Goal: Task Accomplishment & Management: Complete application form

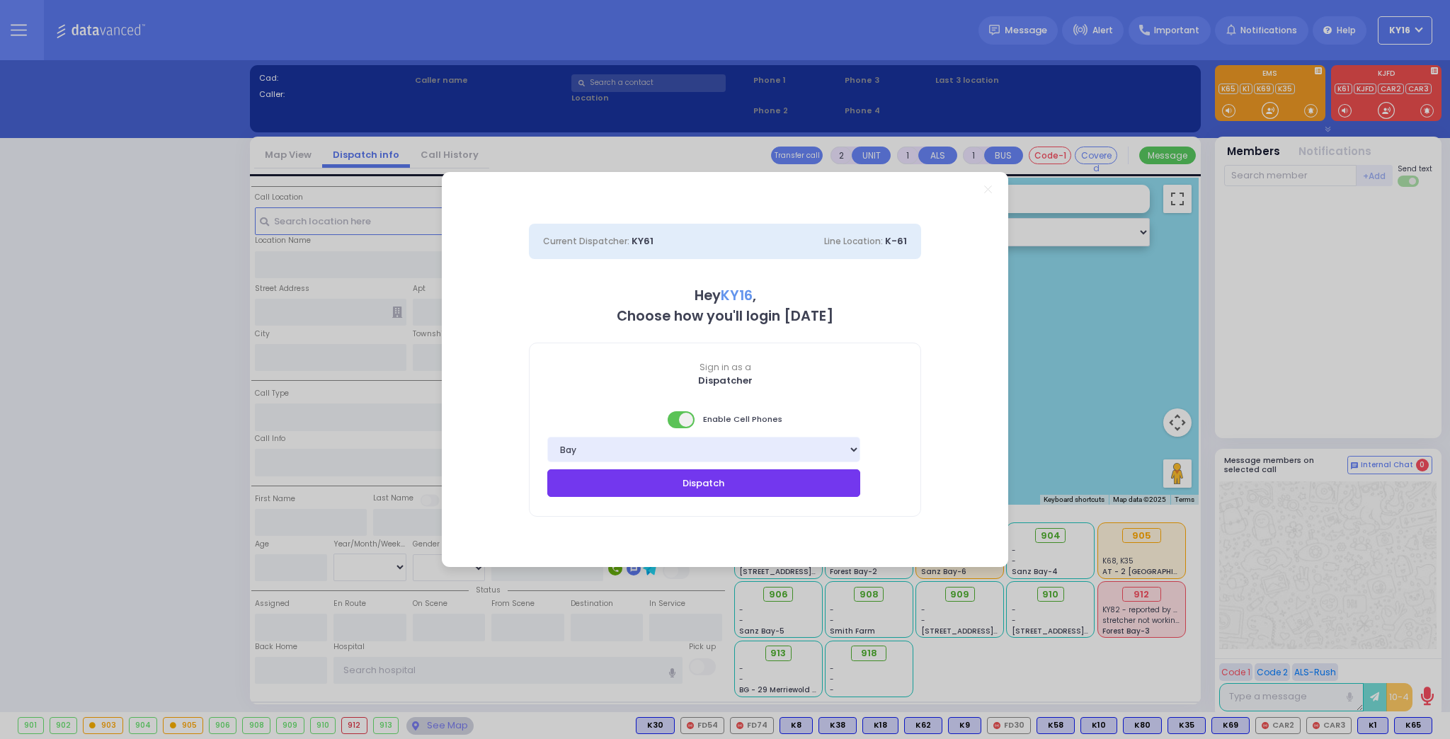
click at [707, 485] on button "Dispatch" at bounding box center [703, 482] width 313 height 27
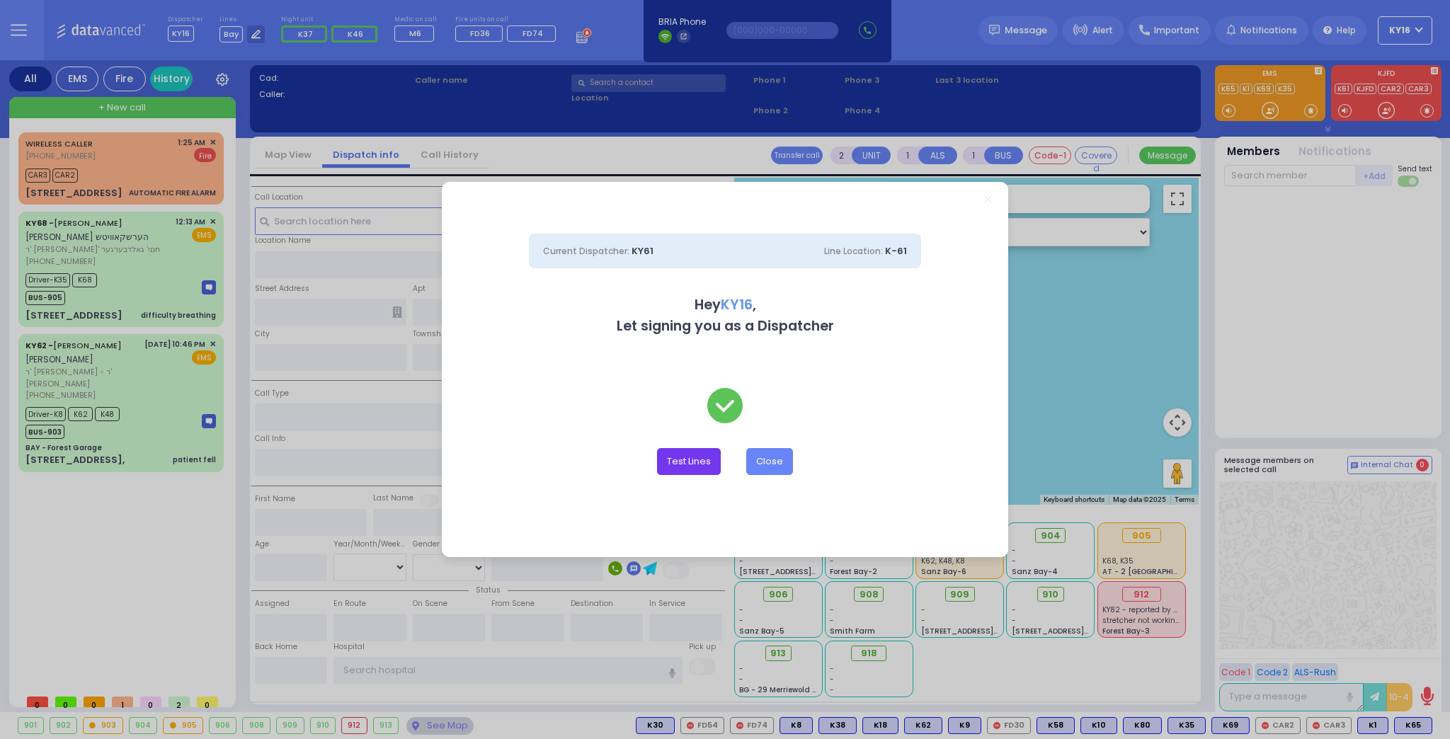
click at [672, 459] on button "Test Lines" at bounding box center [689, 461] width 64 height 27
type input "8457831212"
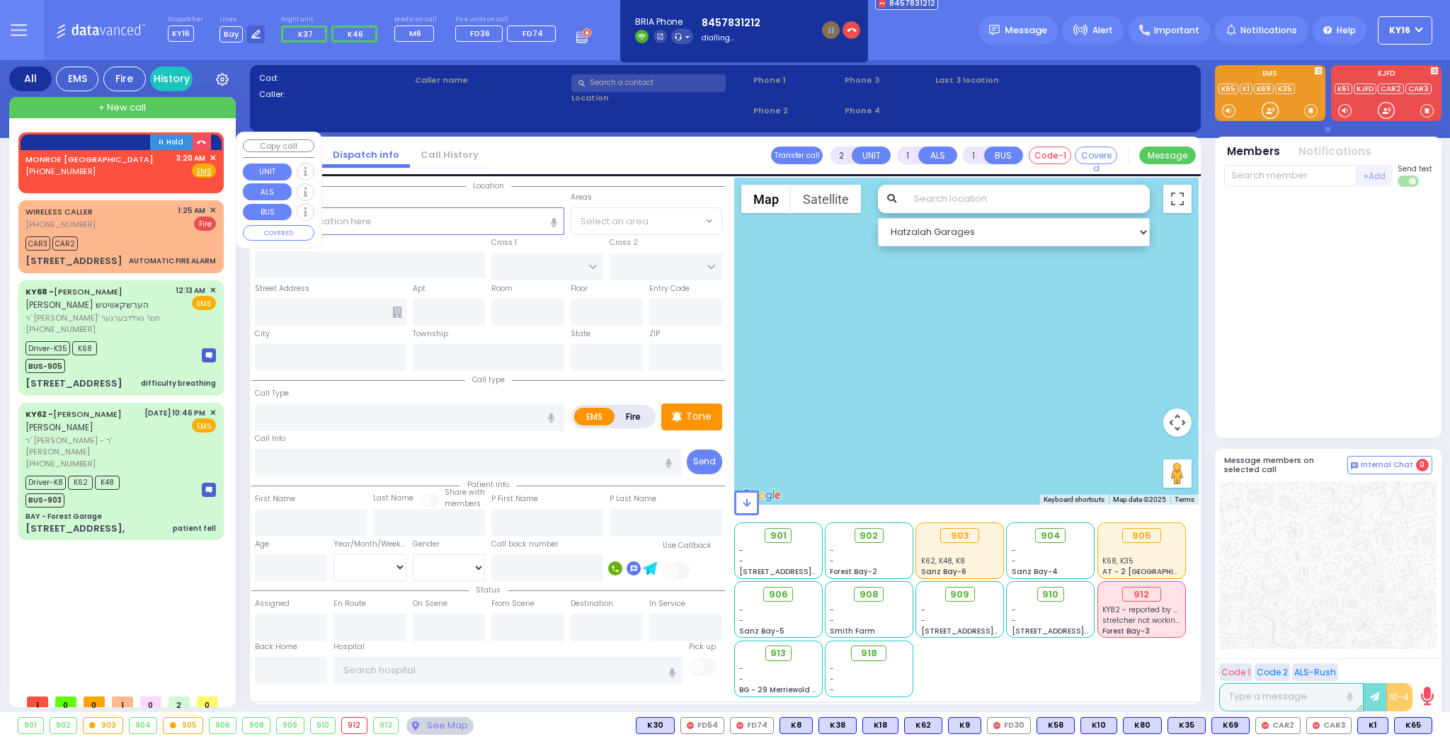
click at [212, 153] on span "✕" at bounding box center [213, 158] width 6 height 12
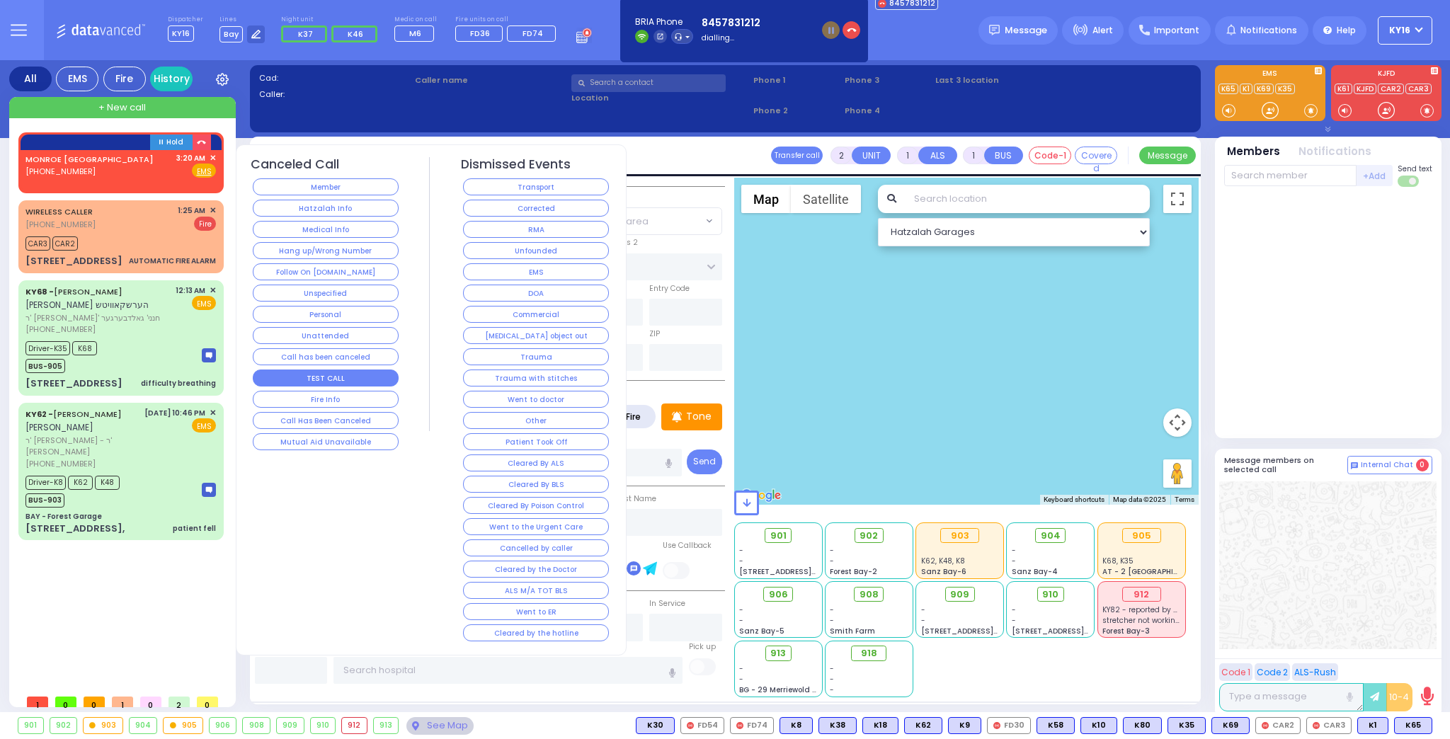
click at [316, 370] on button "TEST CALL" at bounding box center [326, 378] width 146 height 17
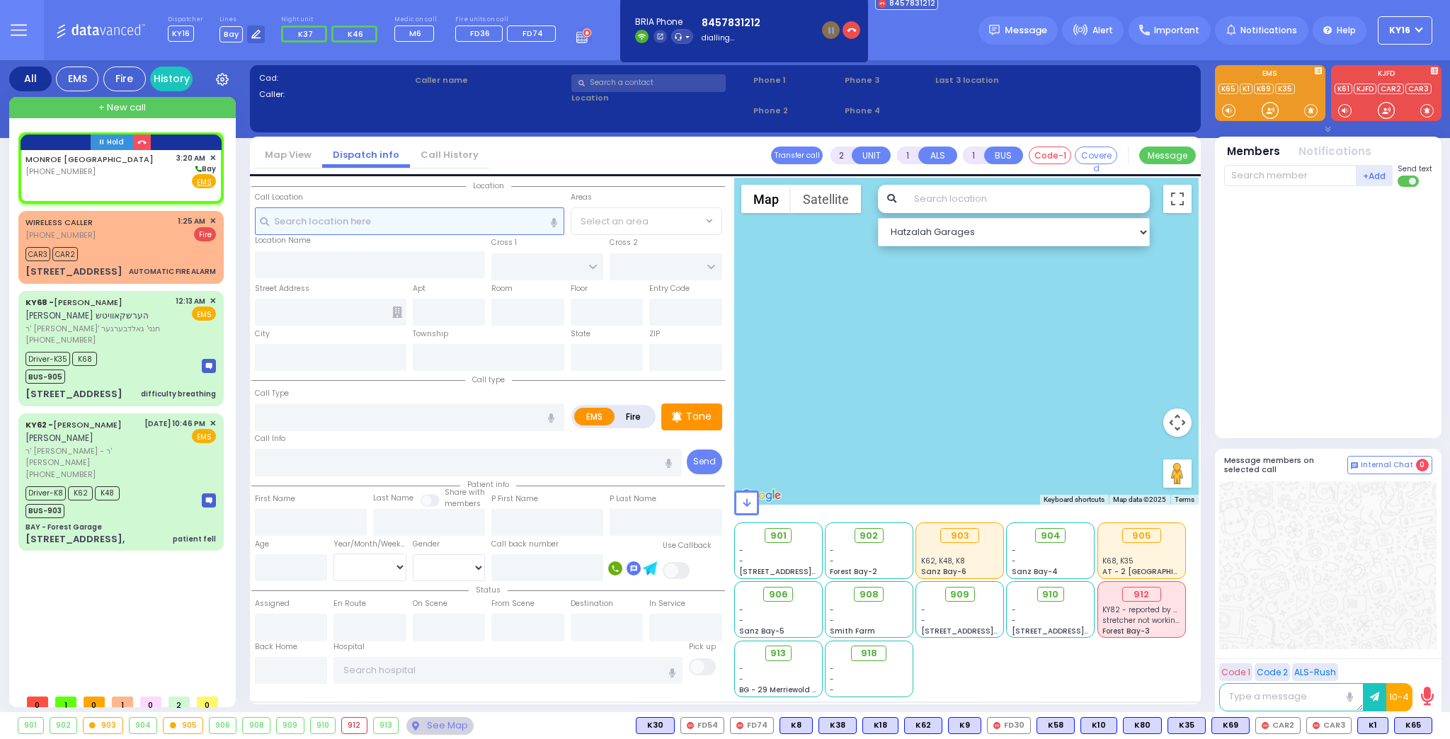
select select
radio input "true"
select select
type input "03:20"
select select "Hatzalah Garages"
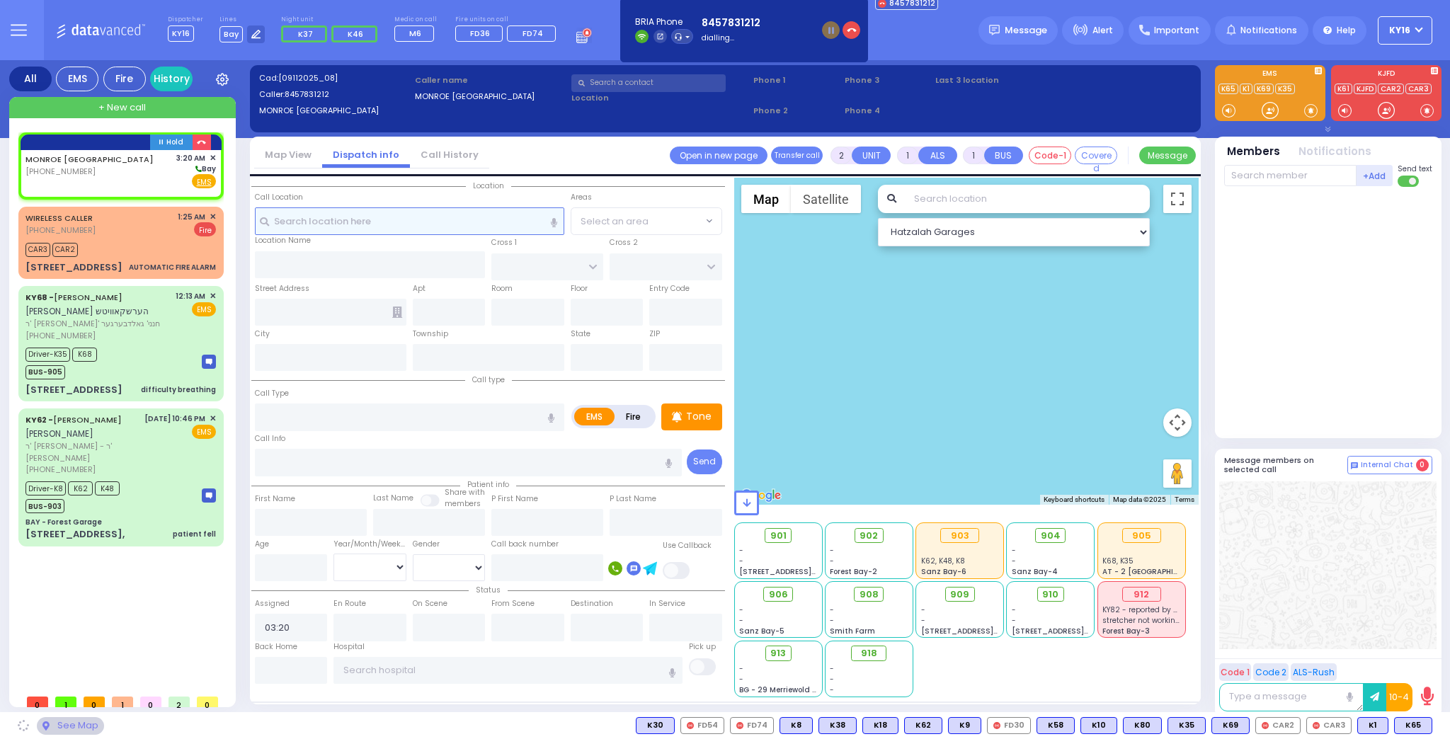
select select
radio input "true"
select select
select select "Hatzalah Garages"
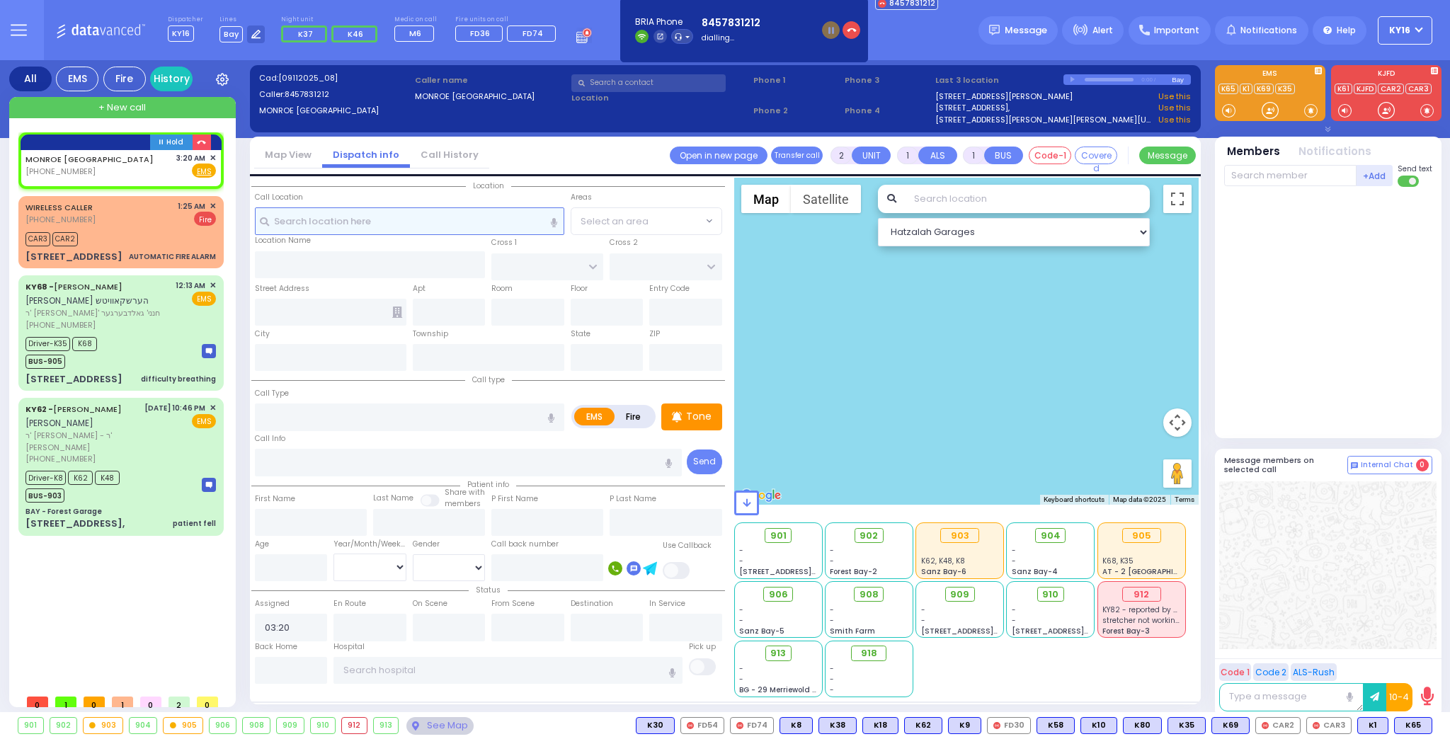
select select
radio input "true"
select select
select select "Hatzalah Garages"
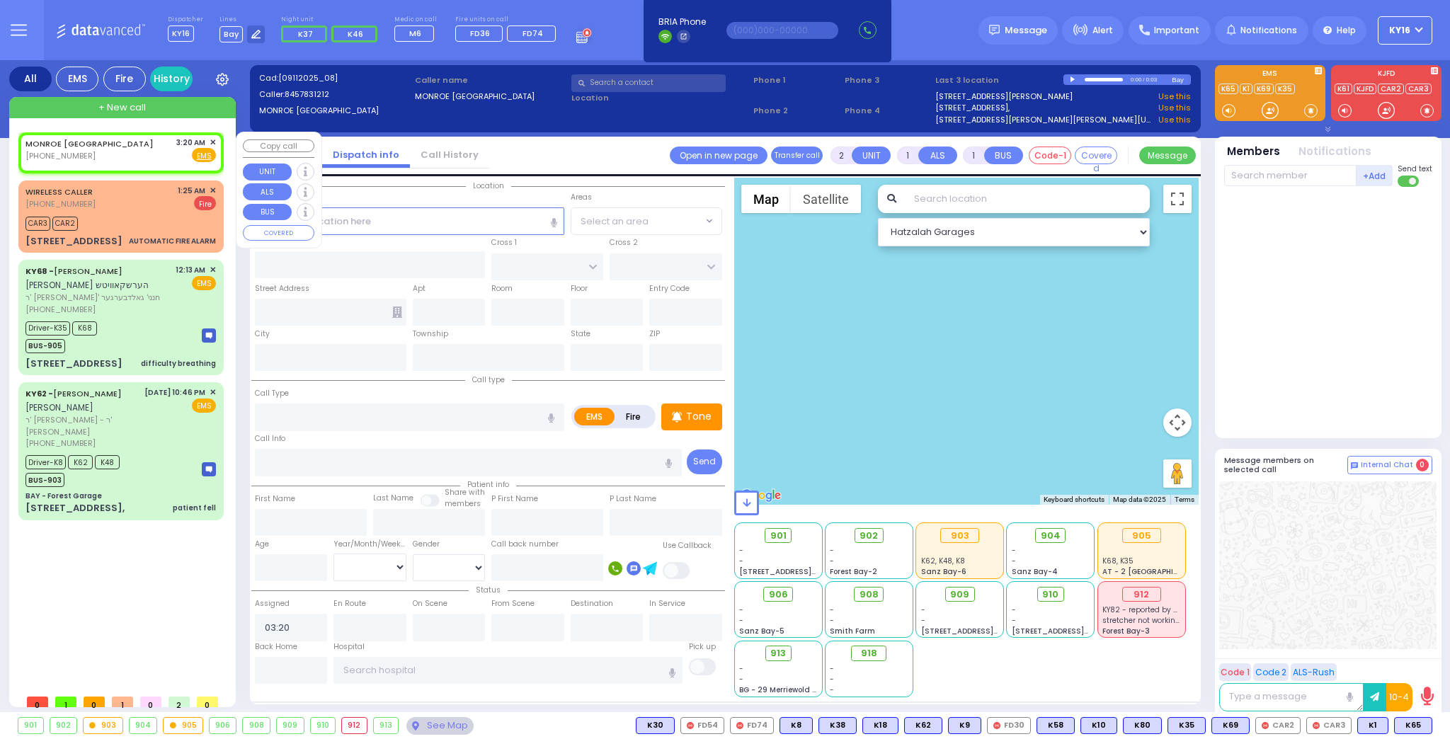
click at [212, 139] on span "✕" at bounding box center [213, 143] width 6 height 12
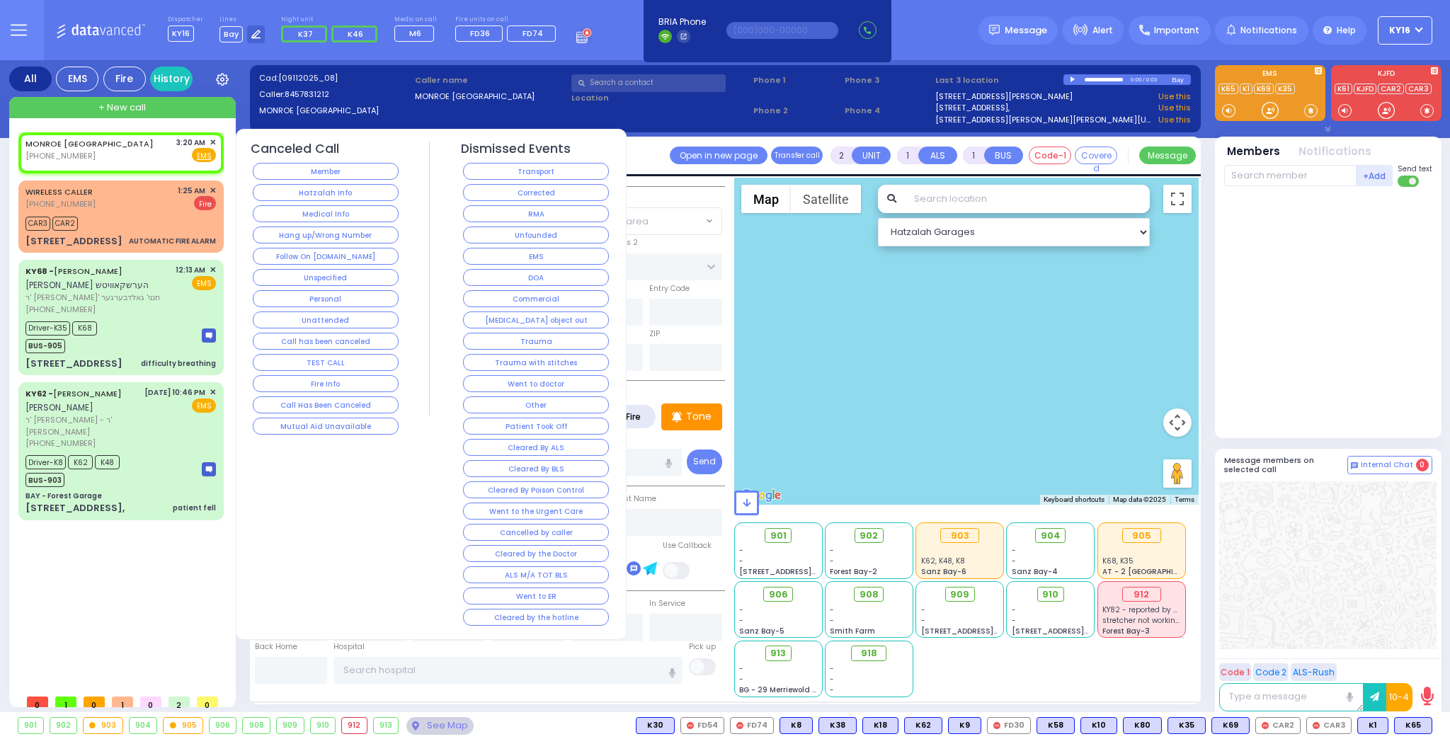
click at [319, 354] on button "TEST CALL" at bounding box center [326, 362] width 146 height 17
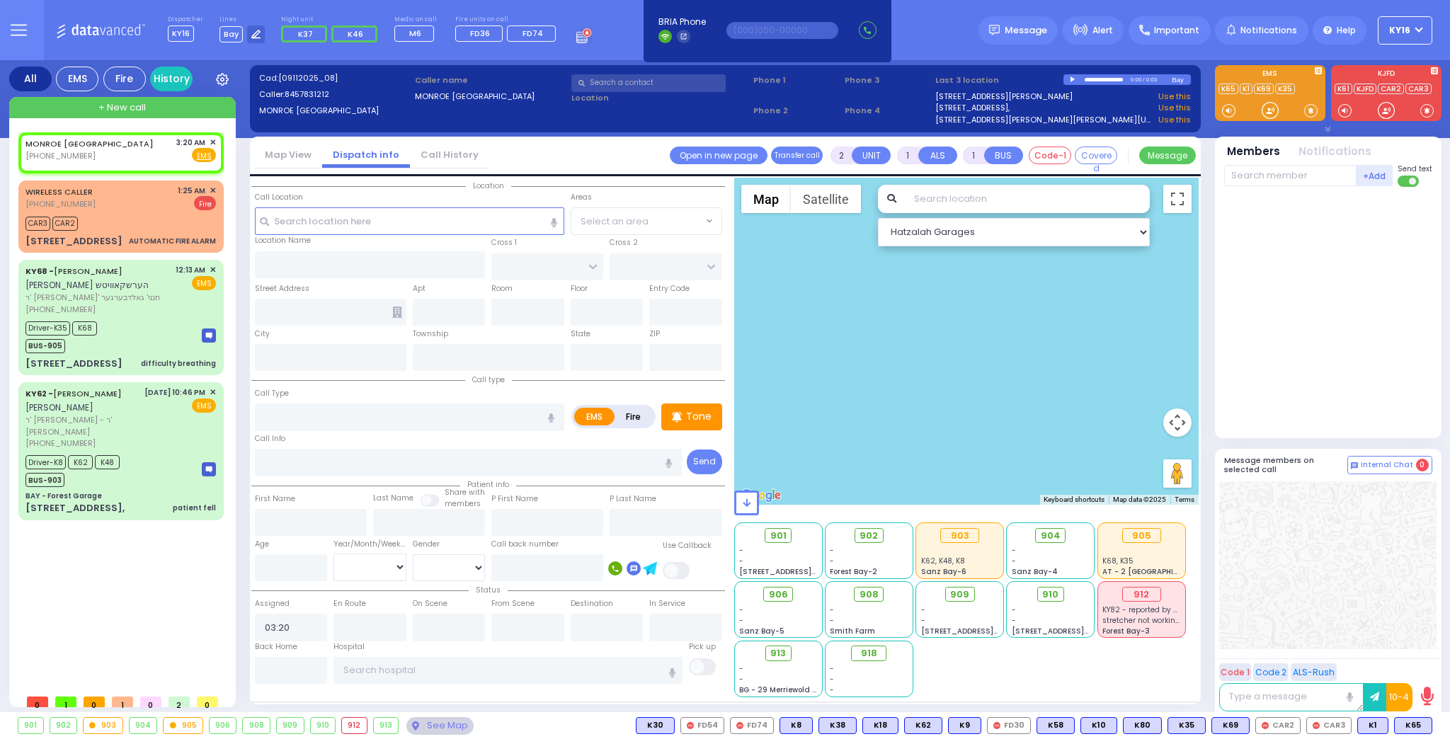
select select
radio input "true"
select select
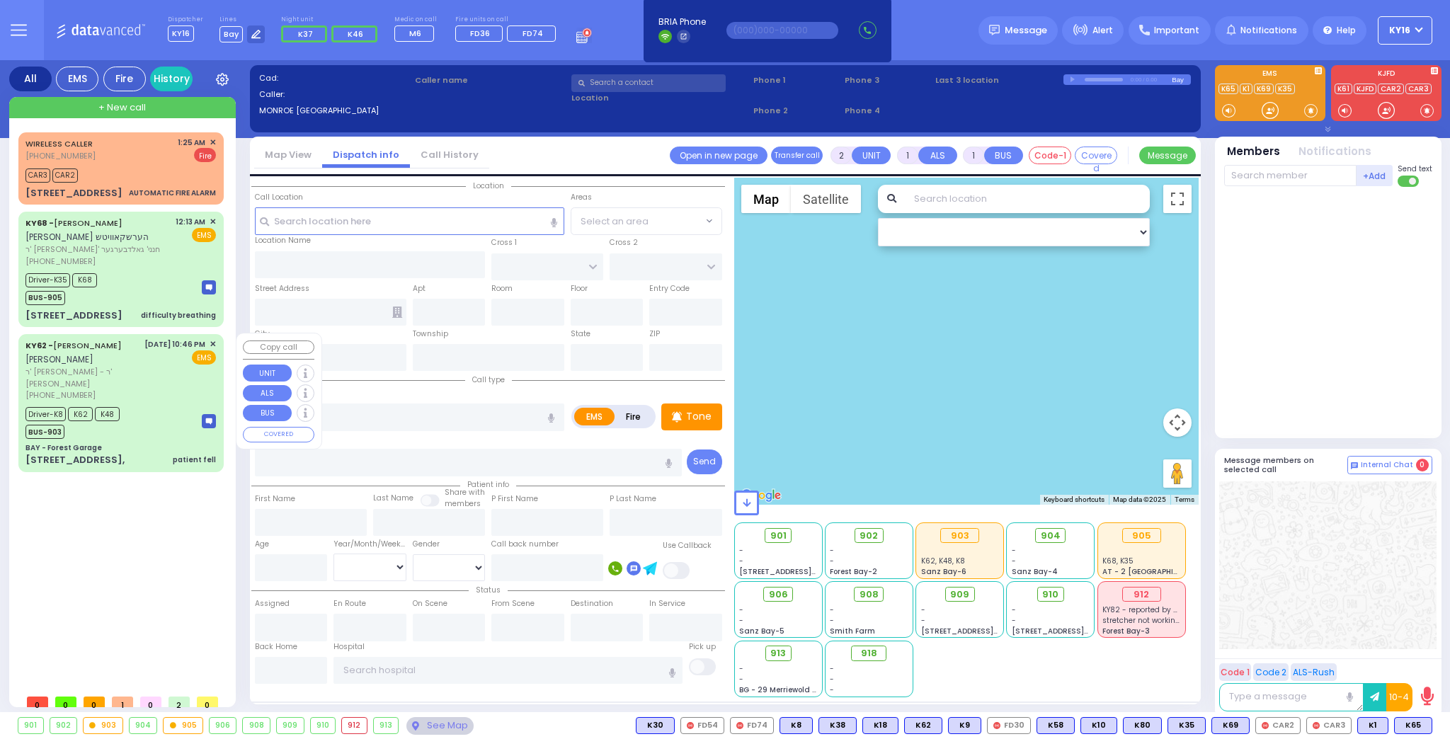
click at [147, 425] on div "Driver-K8 K62 K48 BUS-903" at bounding box center [120, 421] width 190 height 35
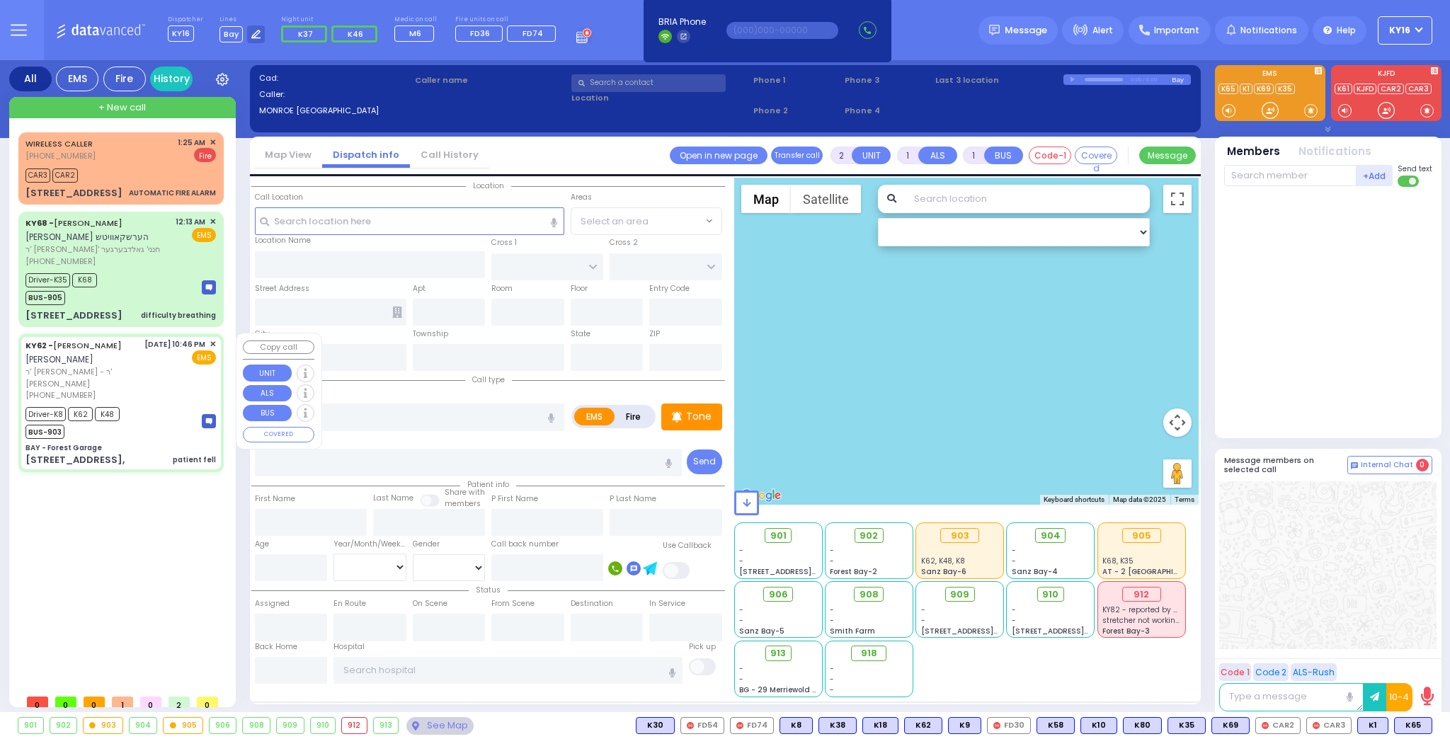
type input "6"
select select
type input "patient fell"
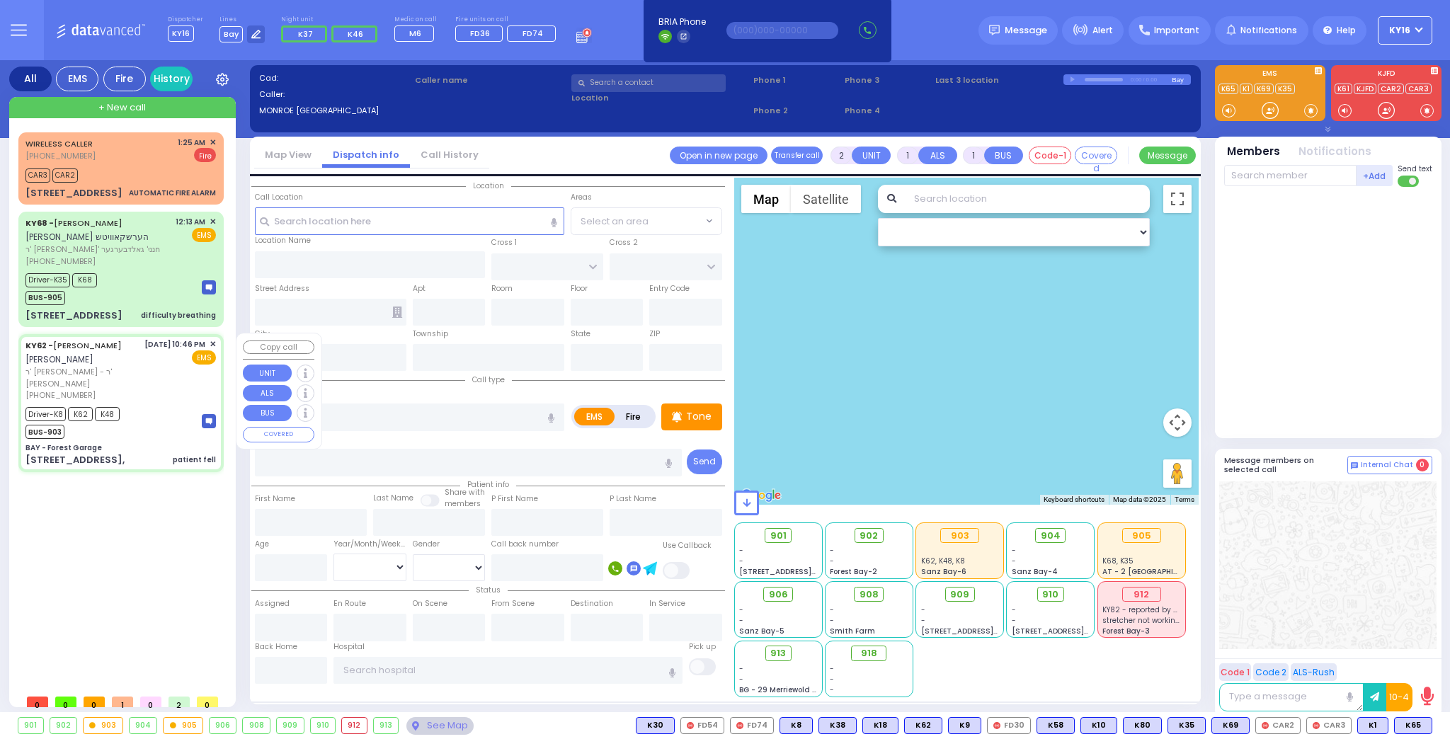
radio input "true"
type input "[PERSON_NAME]"
type input "Poker"
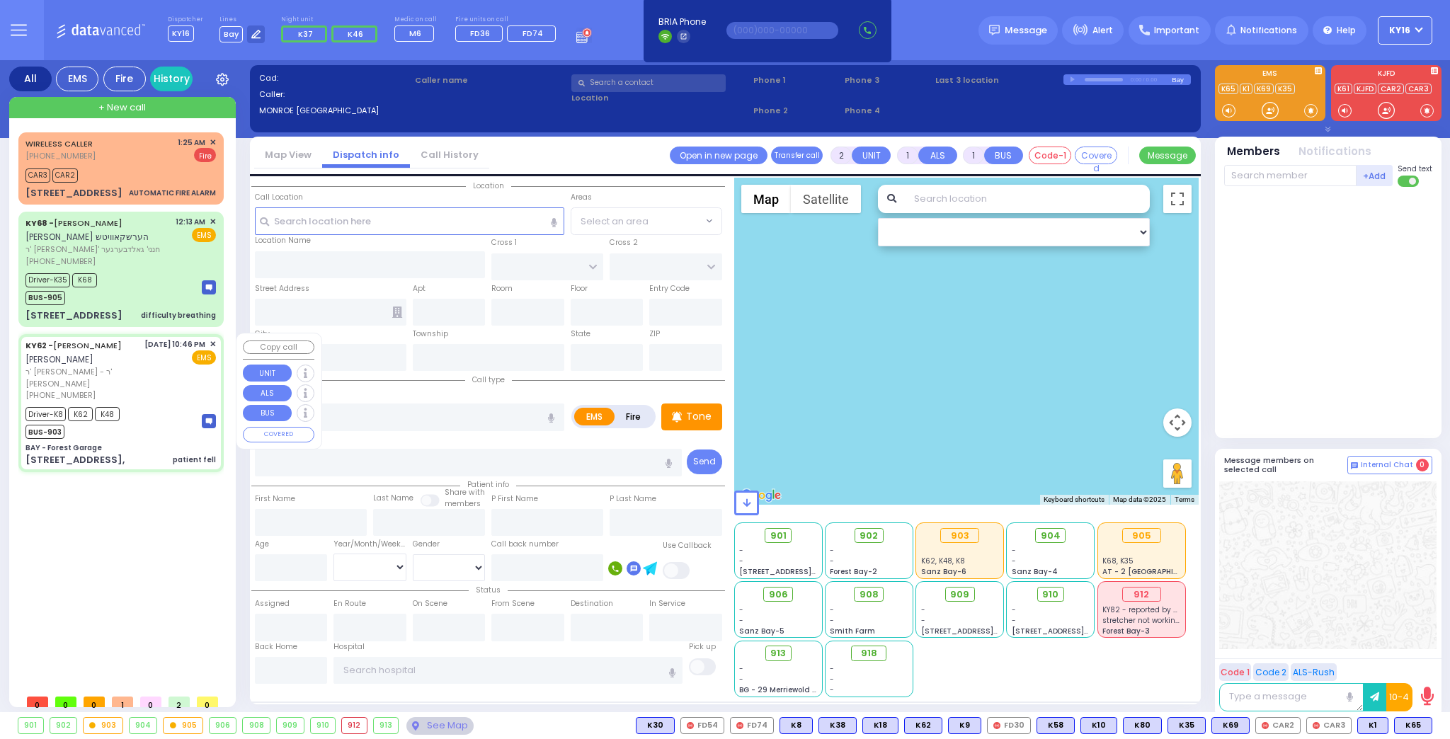
type input "19"
select select "Year"
select select "[DEMOGRAPHIC_DATA]"
type input "22:46"
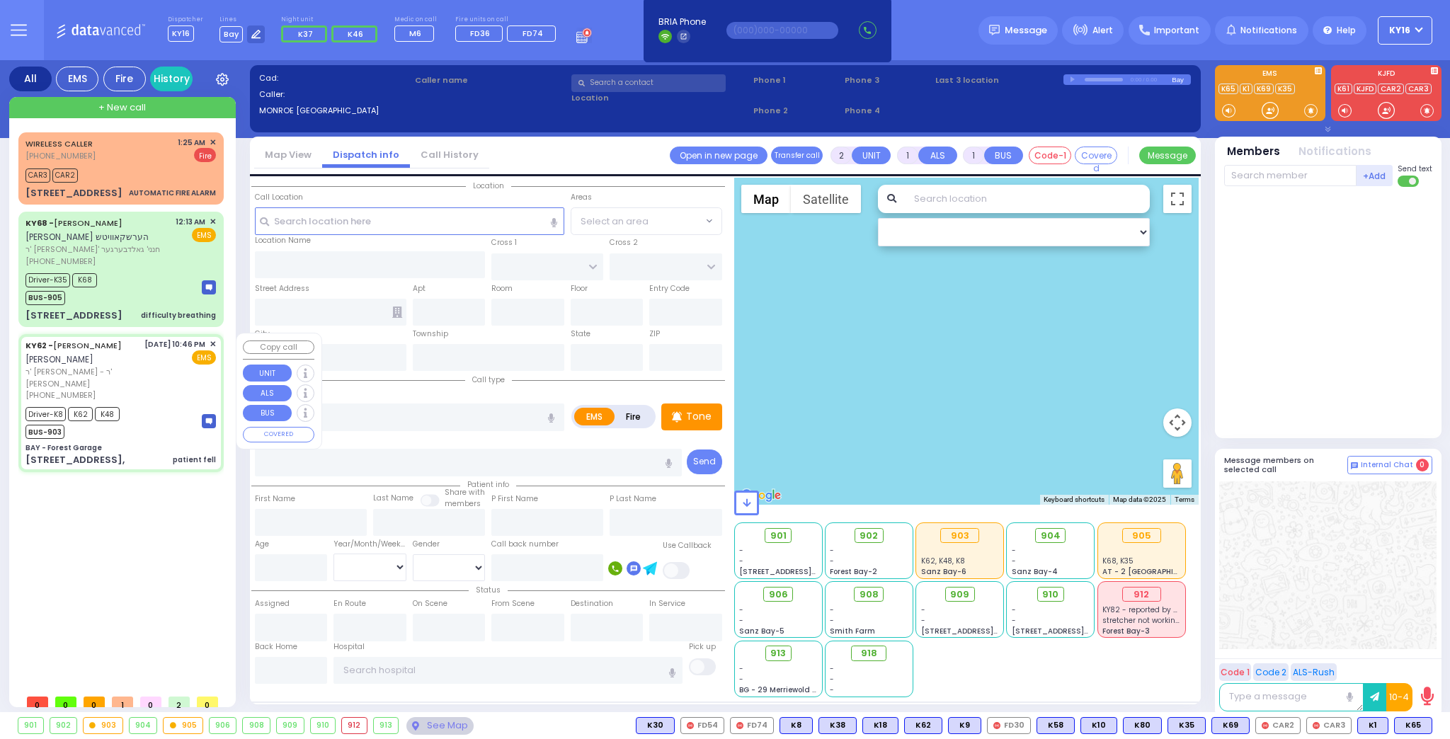
type input "22:47"
type input "22:58"
type input "23:21"
type input "23:28"
type input "[GEOGRAPHIC_DATA] [GEOGRAPHIC_DATA] [GEOGRAPHIC_DATA]"
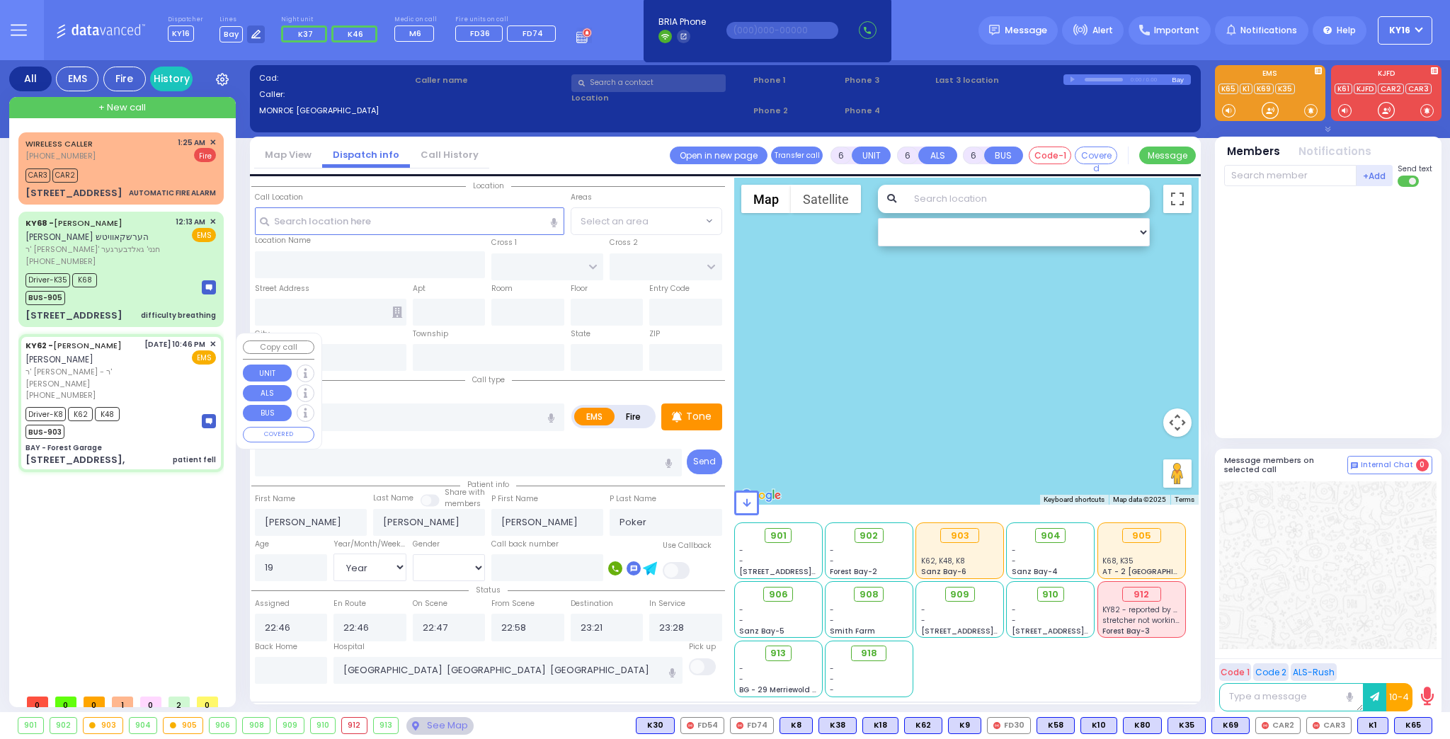
type input "BAY - Forest Garage"
type input "SANZ COURT"
type input "[PERSON_NAME] COURT"
type input "[STREET_ADDRESS],"
type input "Monroe"
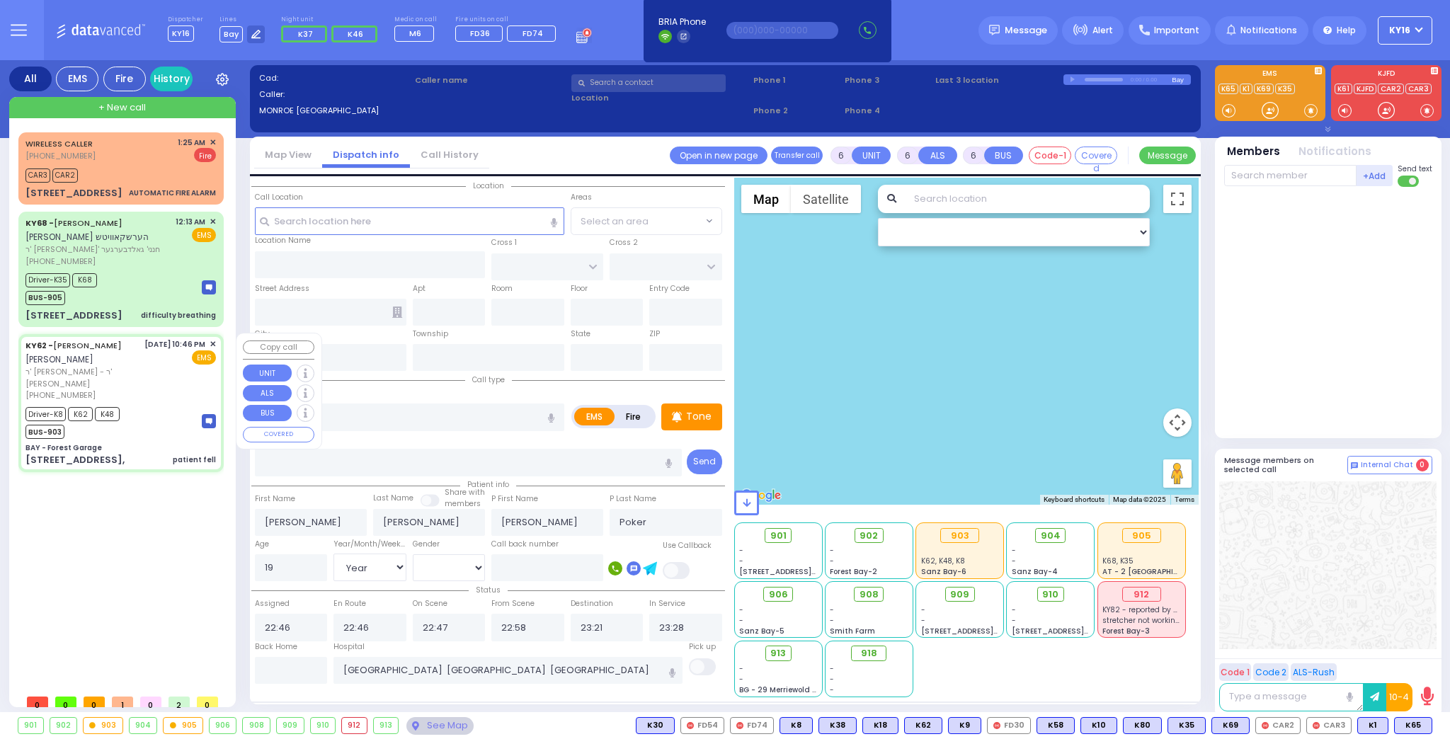
type input "[US_STATE]"
type input "10950"
select select "SECTION 2"
select select "Hatzalah Garages"
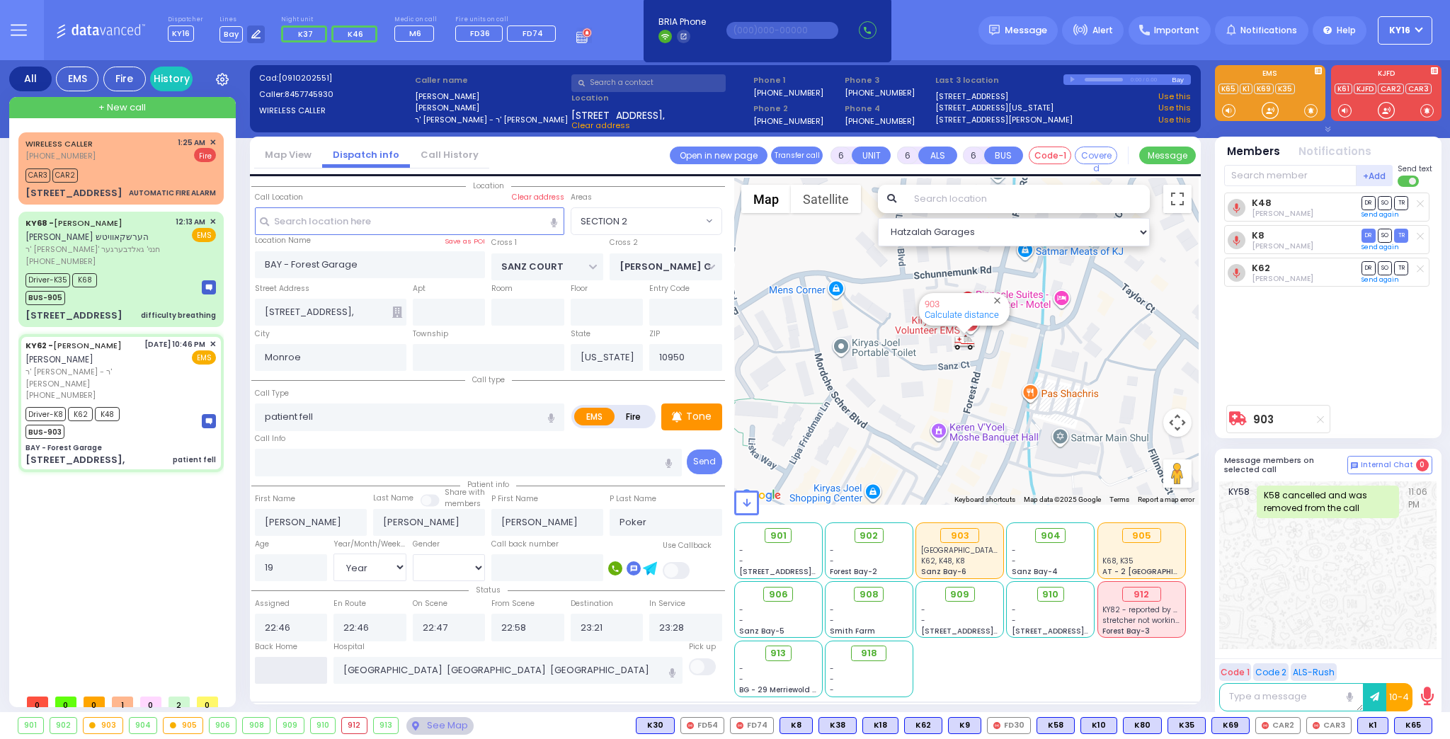
click at [295, 668] on input "text" at bounding box center [291, 670] width 73 height 27
type input "23:58"
click at [214, 340] on span "✕" at bounding box center [213, 344] width 6 height 12
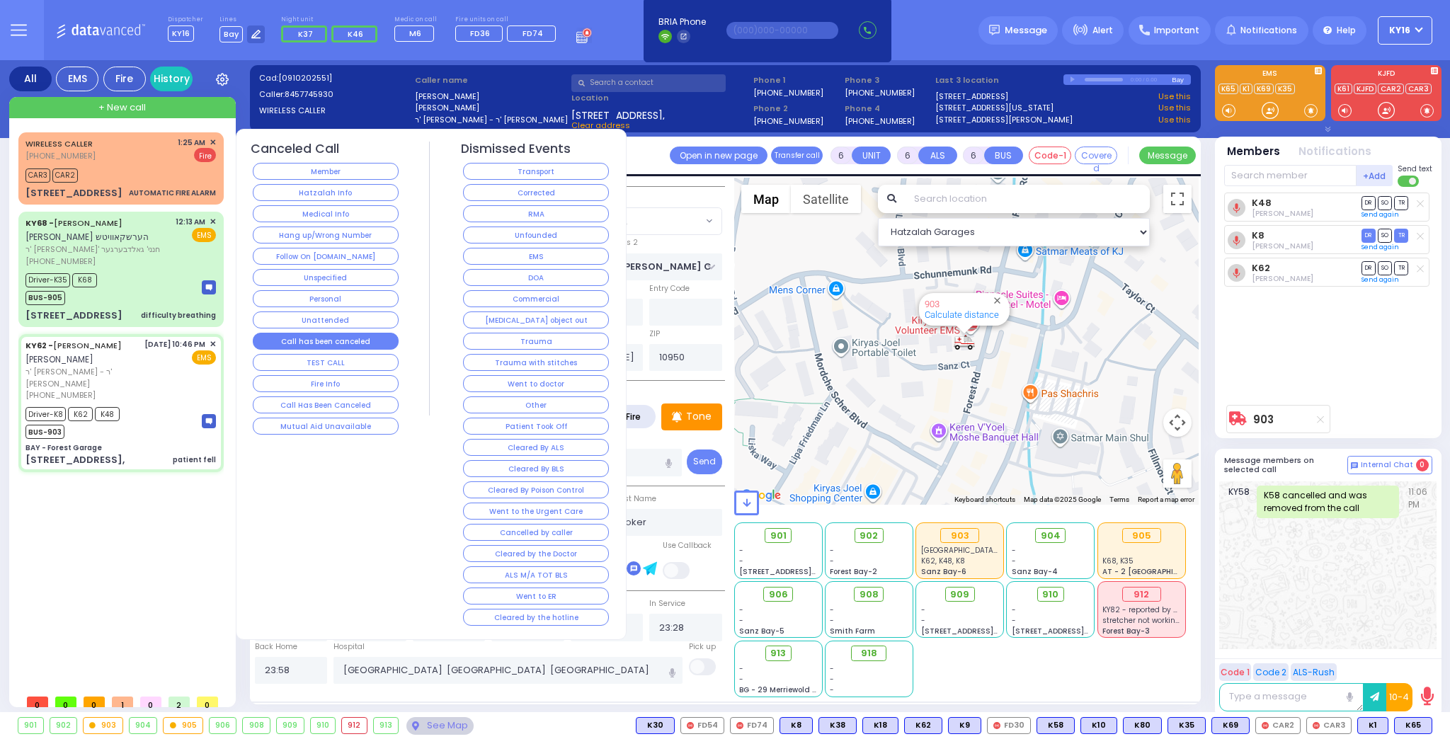
select select
radio input "true"
select select "Year"
select select "[DEMOGRAPHIC_DATA]"
select select "SECTION 2"
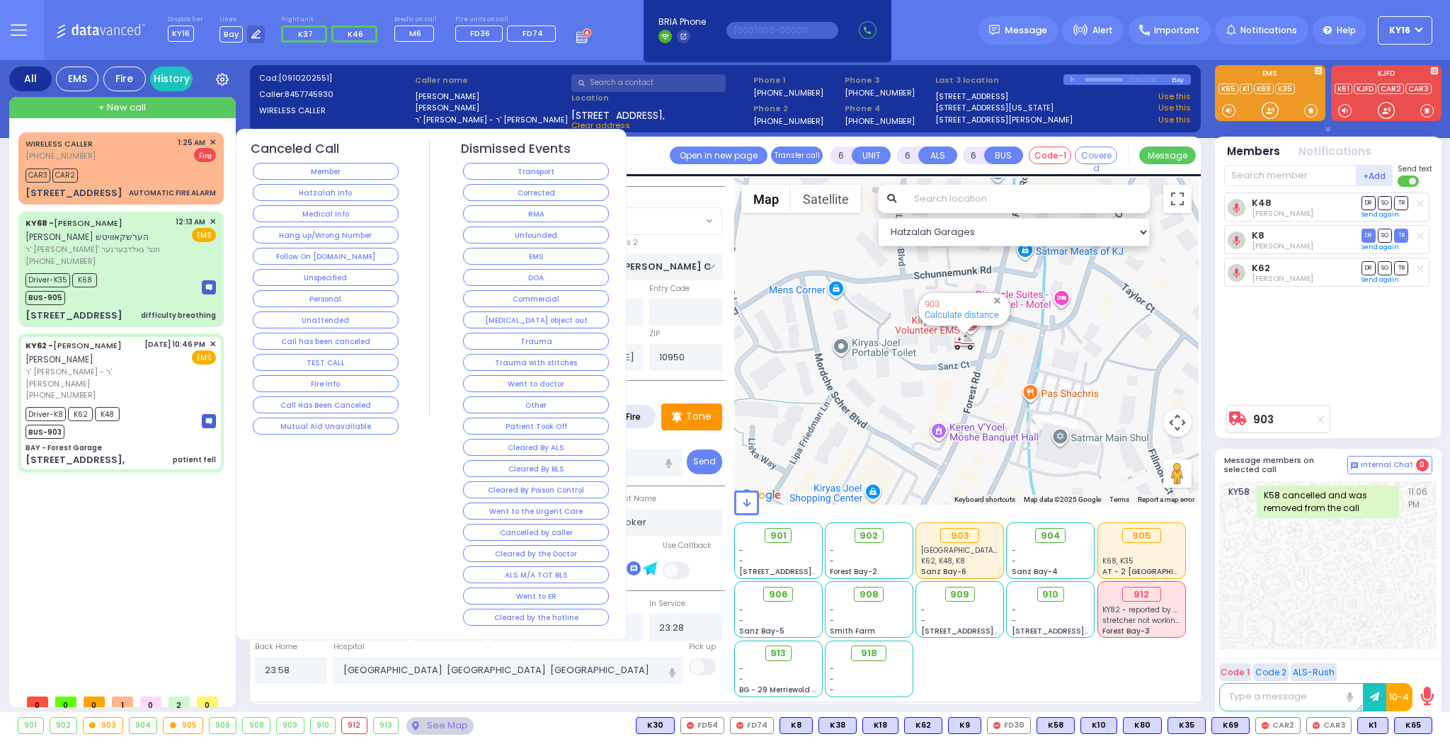
select select "Hatzalah Garages"
click at [530, 166] on button "Transport" at bounding box center [536, 171] width 146 height 17
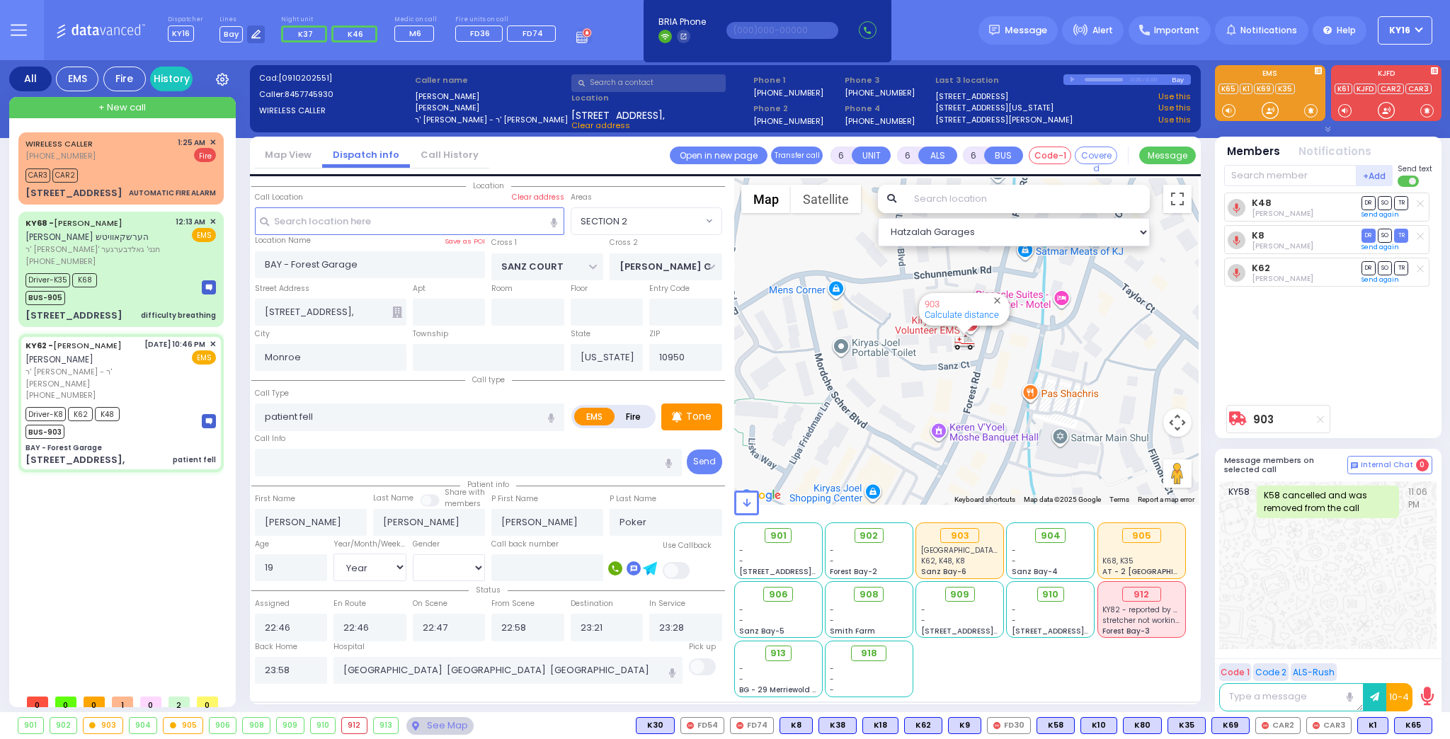
select select
radio input "true"
select select
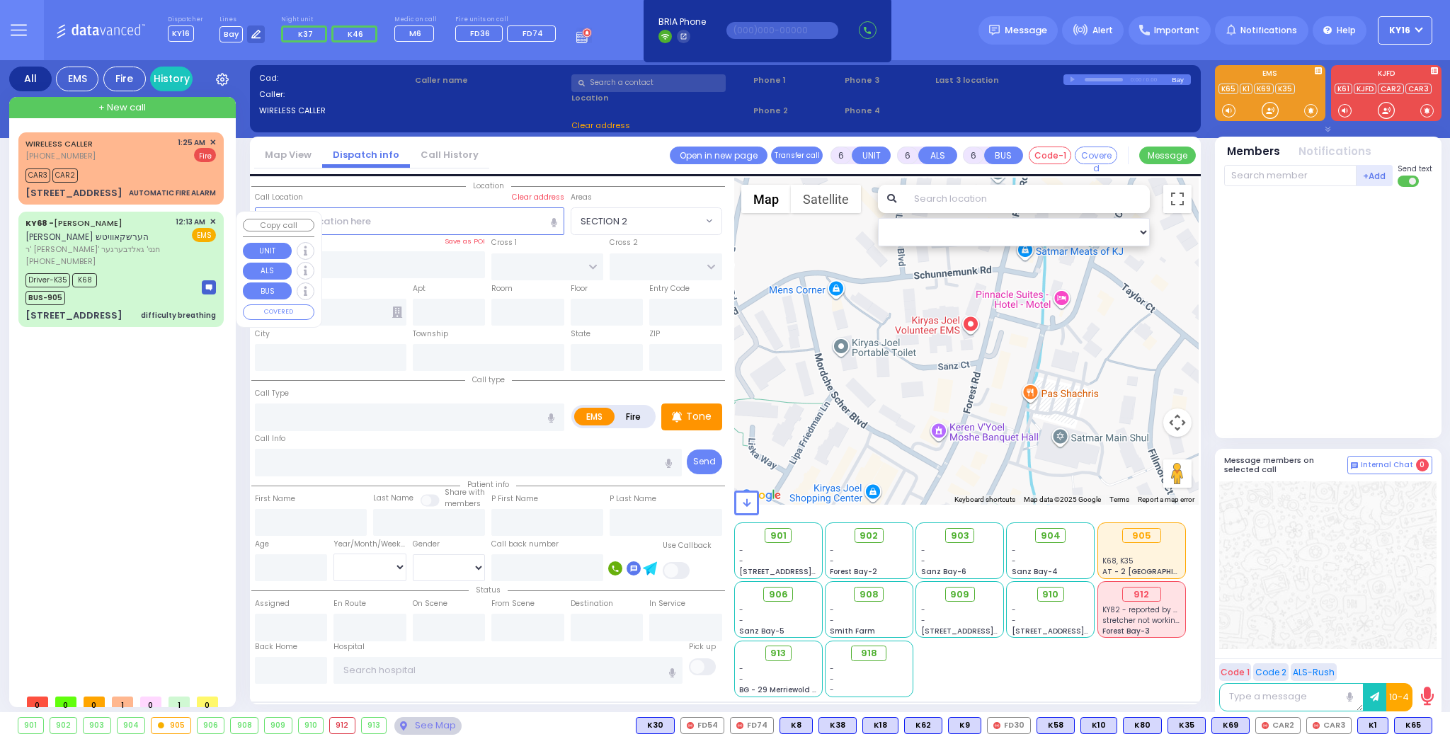
click at [169, 286] on div "Driver-K35 K68 BUS-905" at bounding box center [120, 287] width 190 height 35
select select
type input "difficulty breathing"
radio input "true"
type input "[PERSON_NAME]"
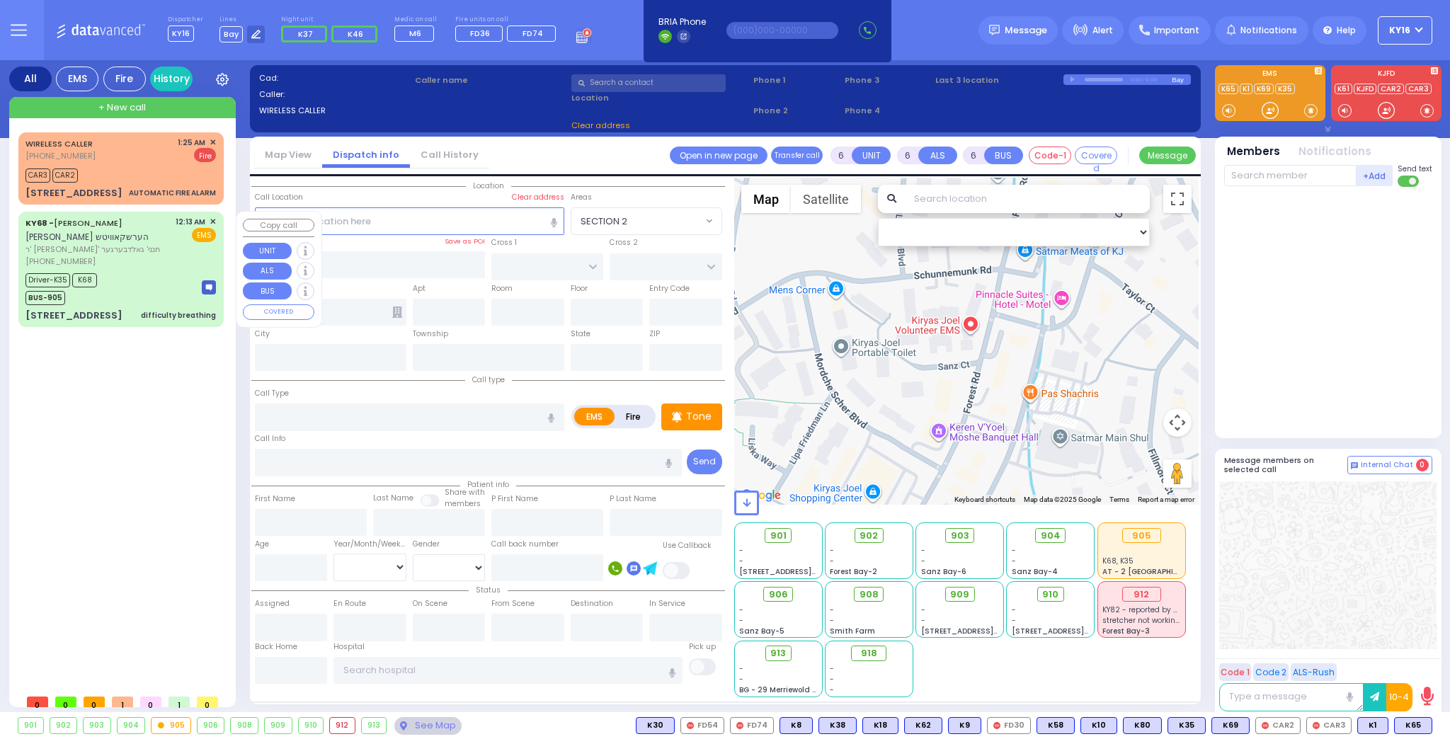
type input "[PERSON_NAME]"
type input "Perl"
type input "3"
select select "Month"
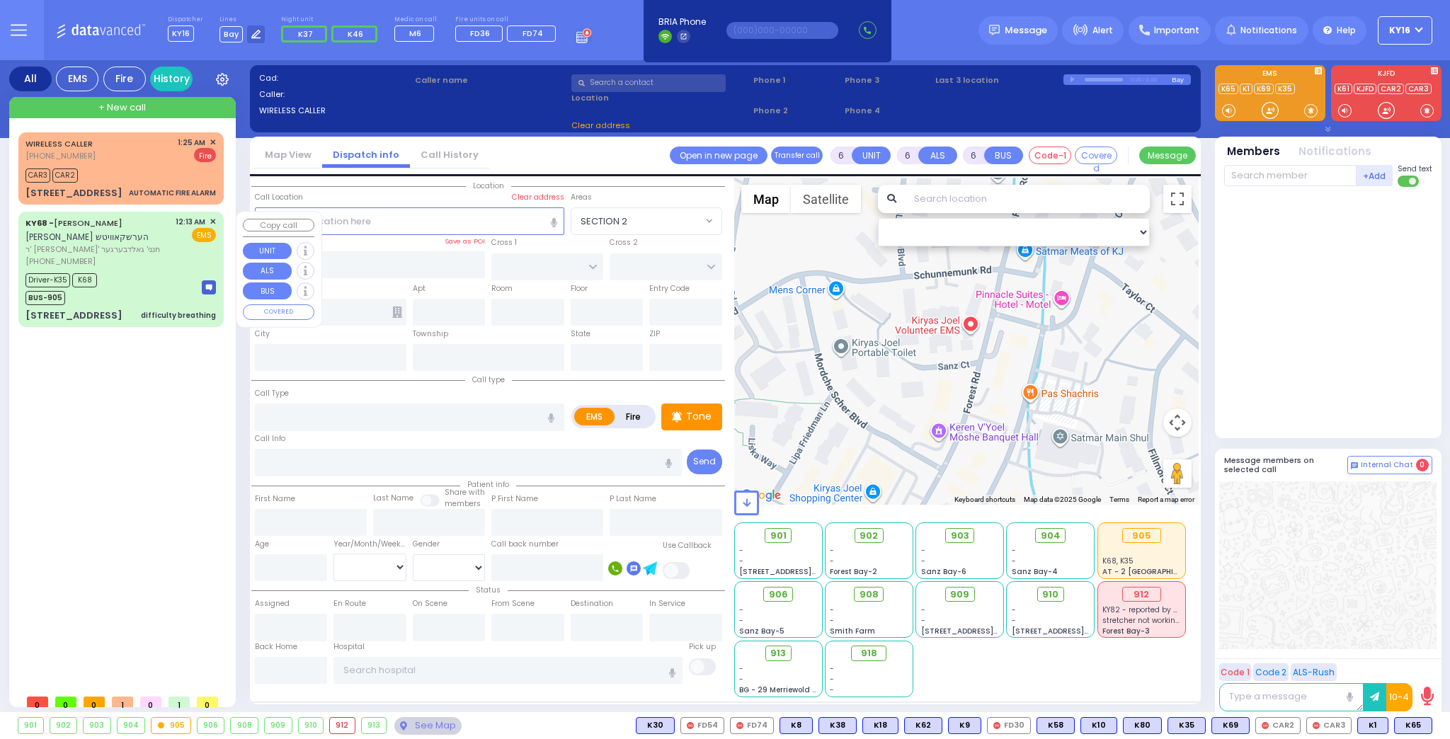
select select "[DEMOGRAPHIC_DATA]"
type input "00:13"
type input "00:16"
type input "00:20"
type input "00:35"
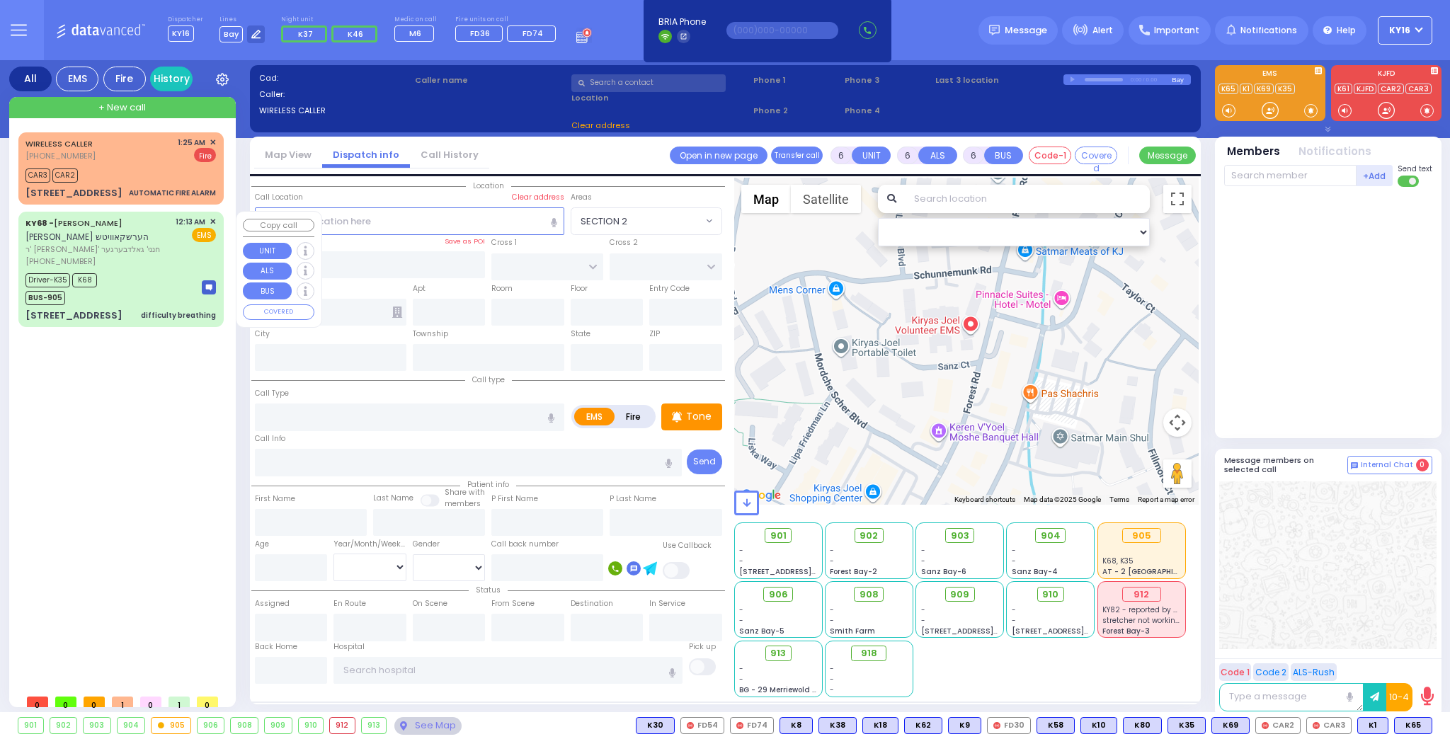
type input "01:00"
type input "01:30"
type input "[PERSON_NAME] 22 Van Buren Dr. Basement Monroe"
select select "Hatzalah Garages"
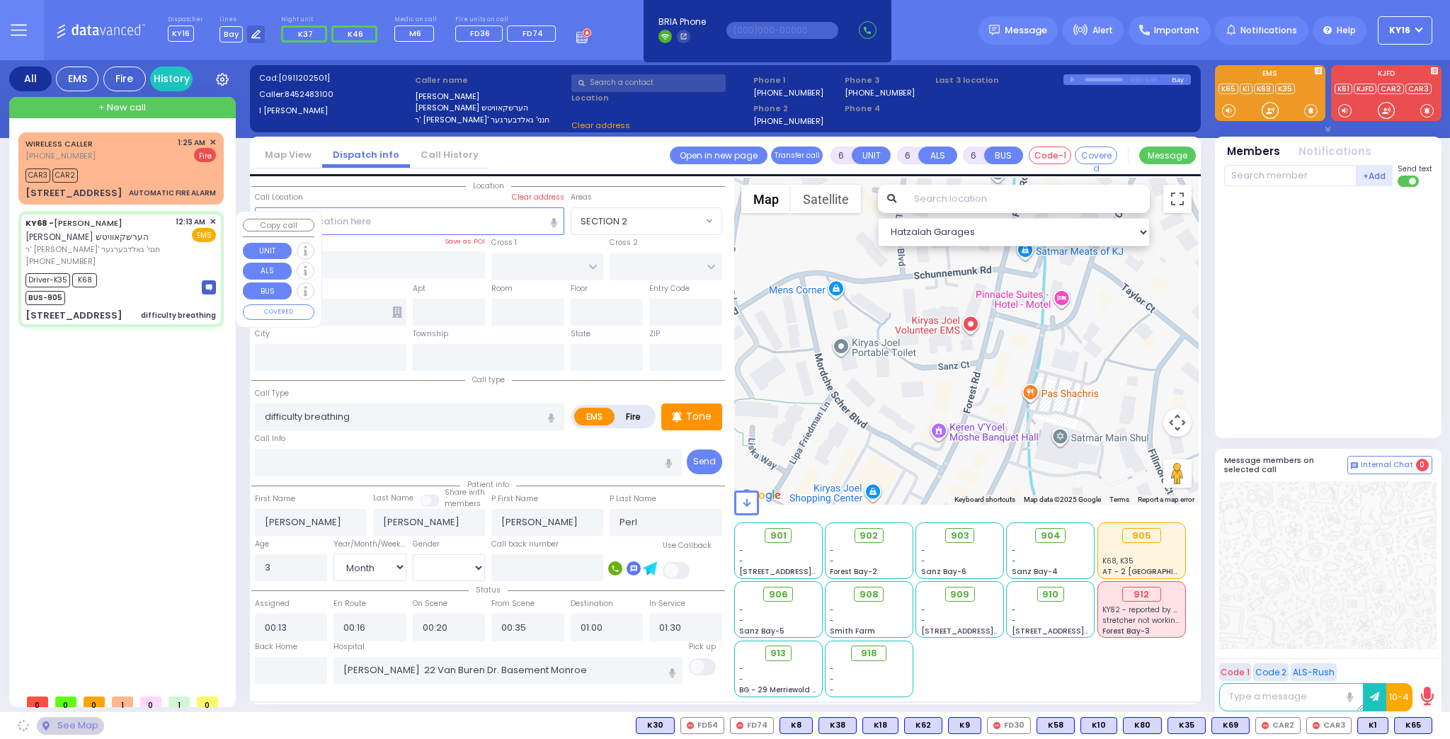
type input "MOUNTAINVIEW DR"
type input "[STREET_ADDRESS]"
type input "214"
type input "Monroe"
type input "[US_STATE]"
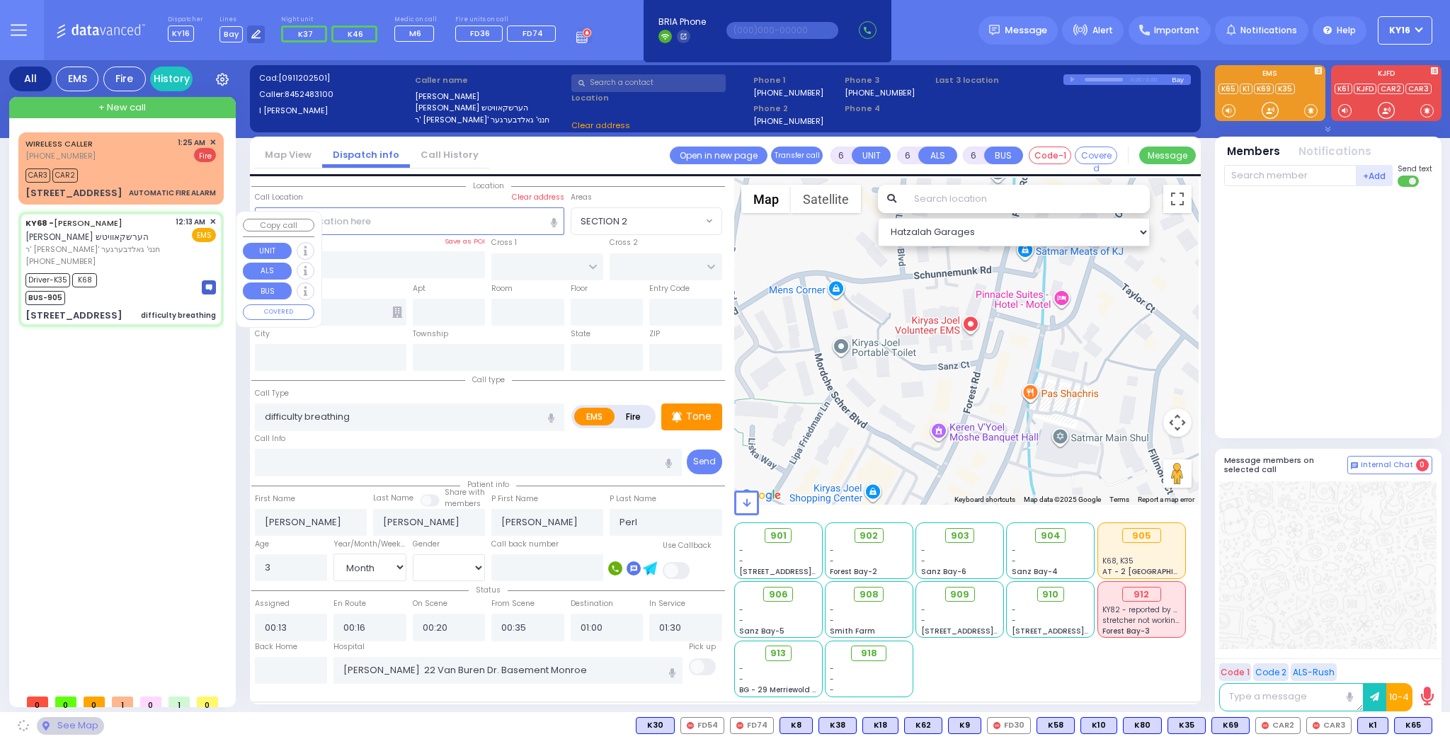
type input "10950"
select select "MONROE"
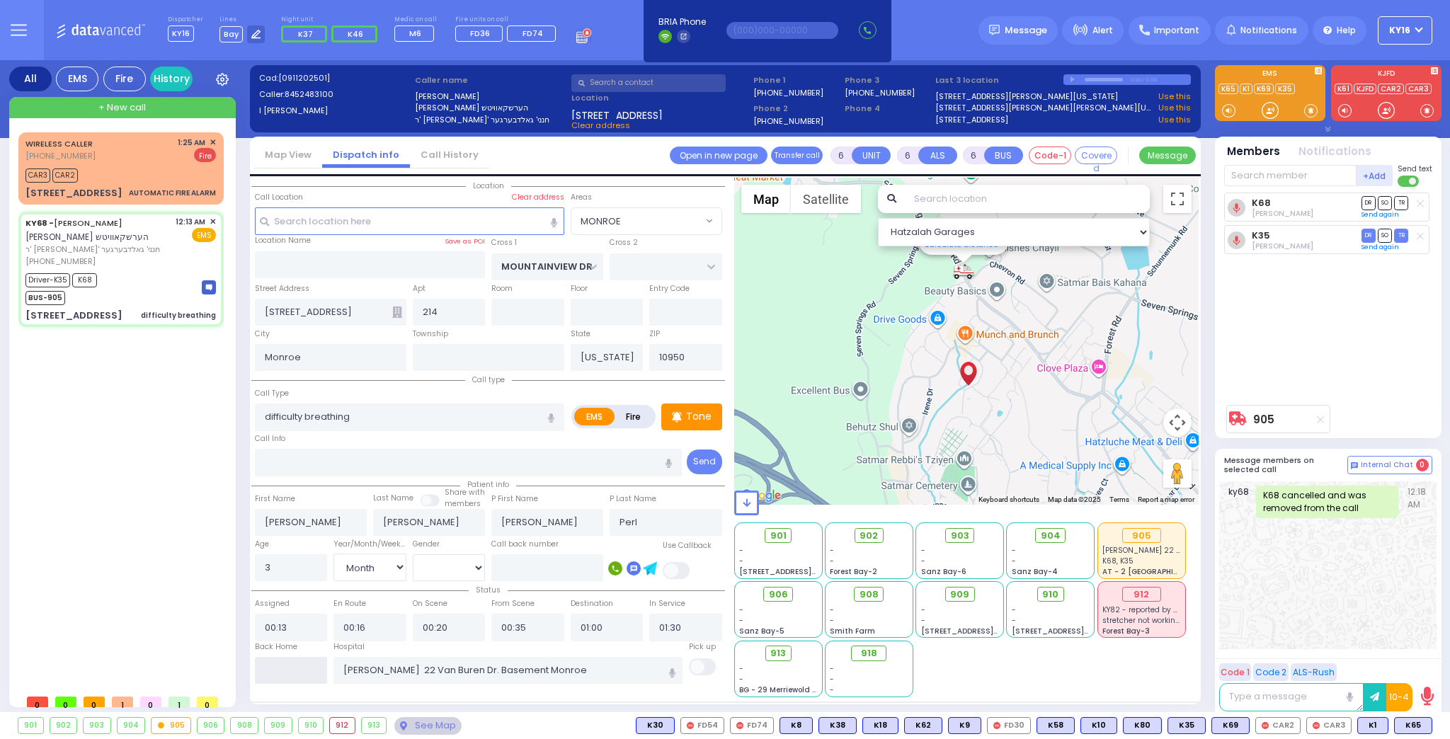
click at [309, 669] on input "text" at bounding box center [291, 670] width 73 height 27
type input "02:00"
click at [211, 220] on span "✕" at bounding box center [213, 222] width 6 height 12
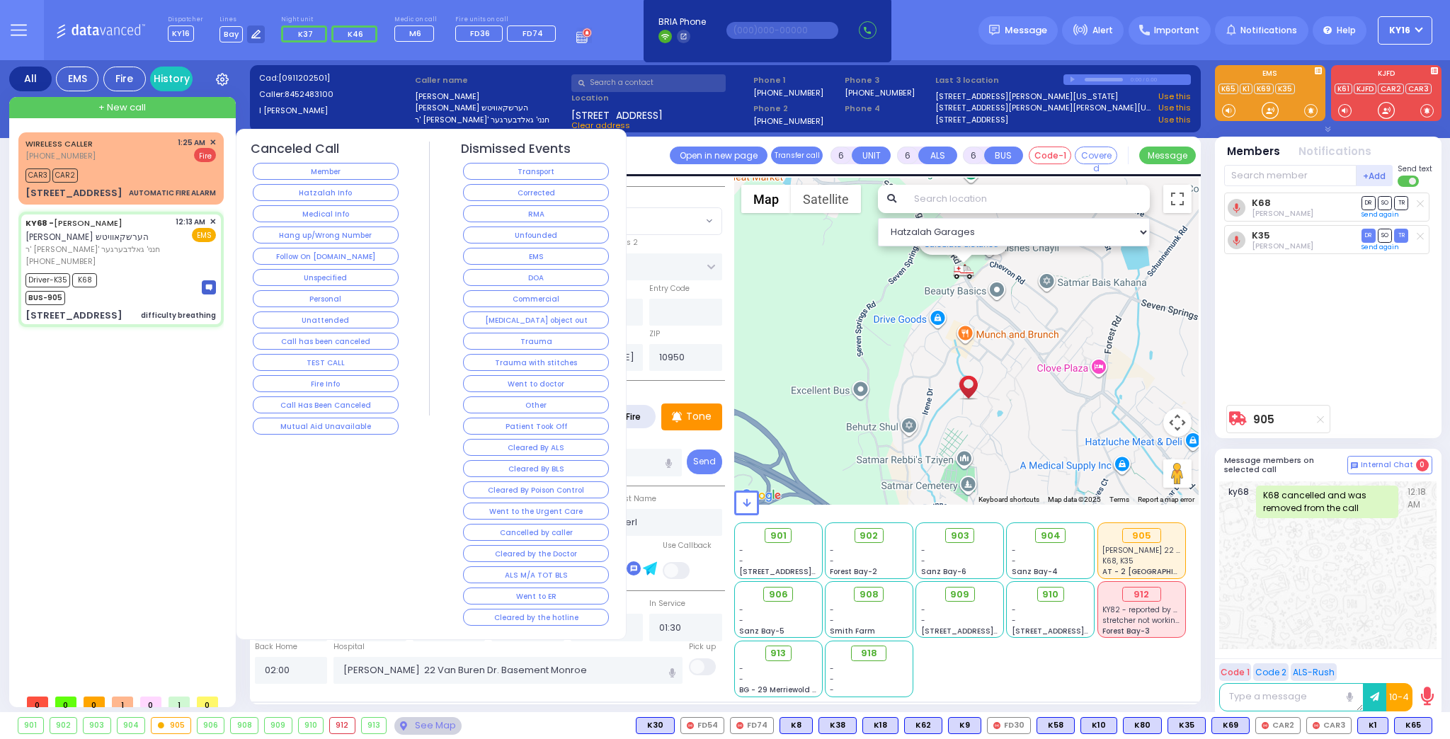
select select
radio input "true"
select select "Month"
select select "[DEMOGRAPHIC_DATA]"
select select "Hatzalah Garages"
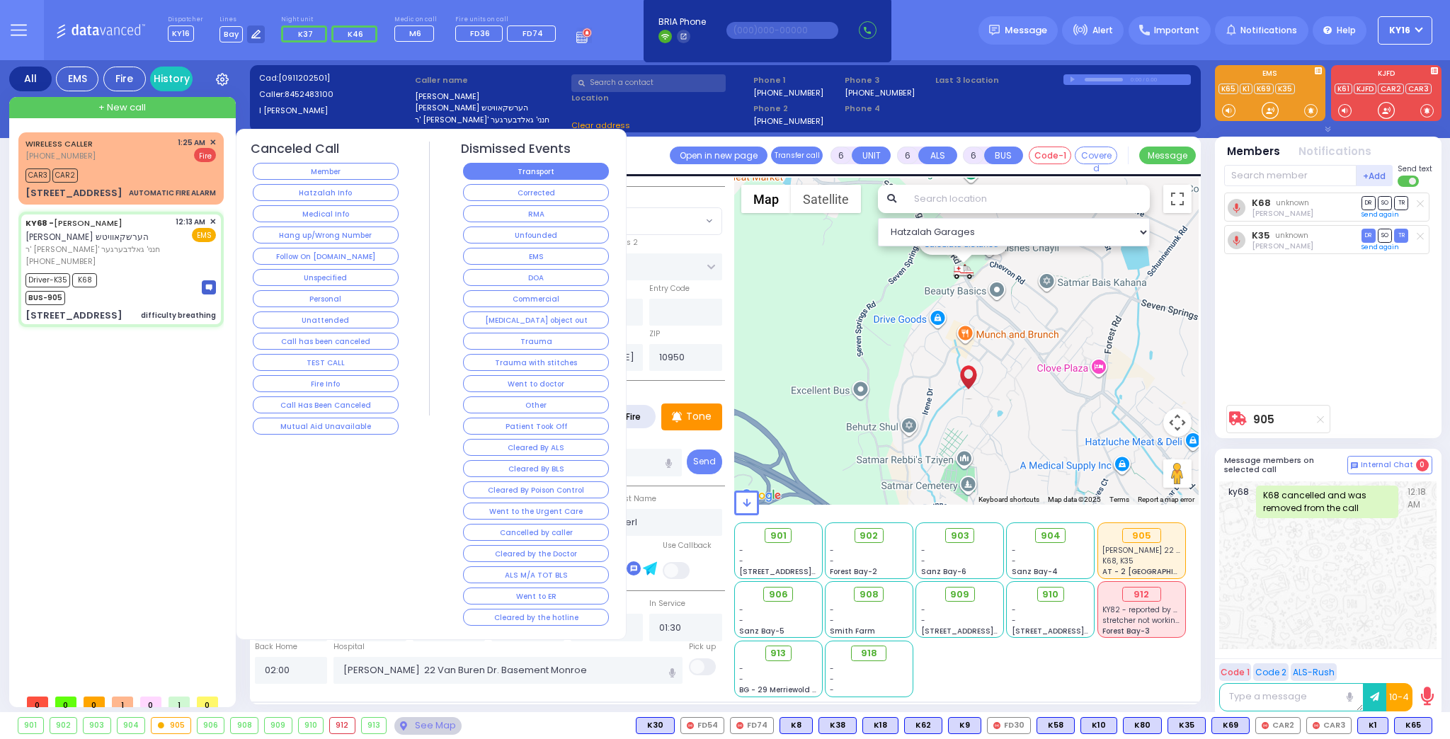
select select "MONROE"
click at [518, 172] on button "Transport" at bounding box center [536, 171] width 146 height 17
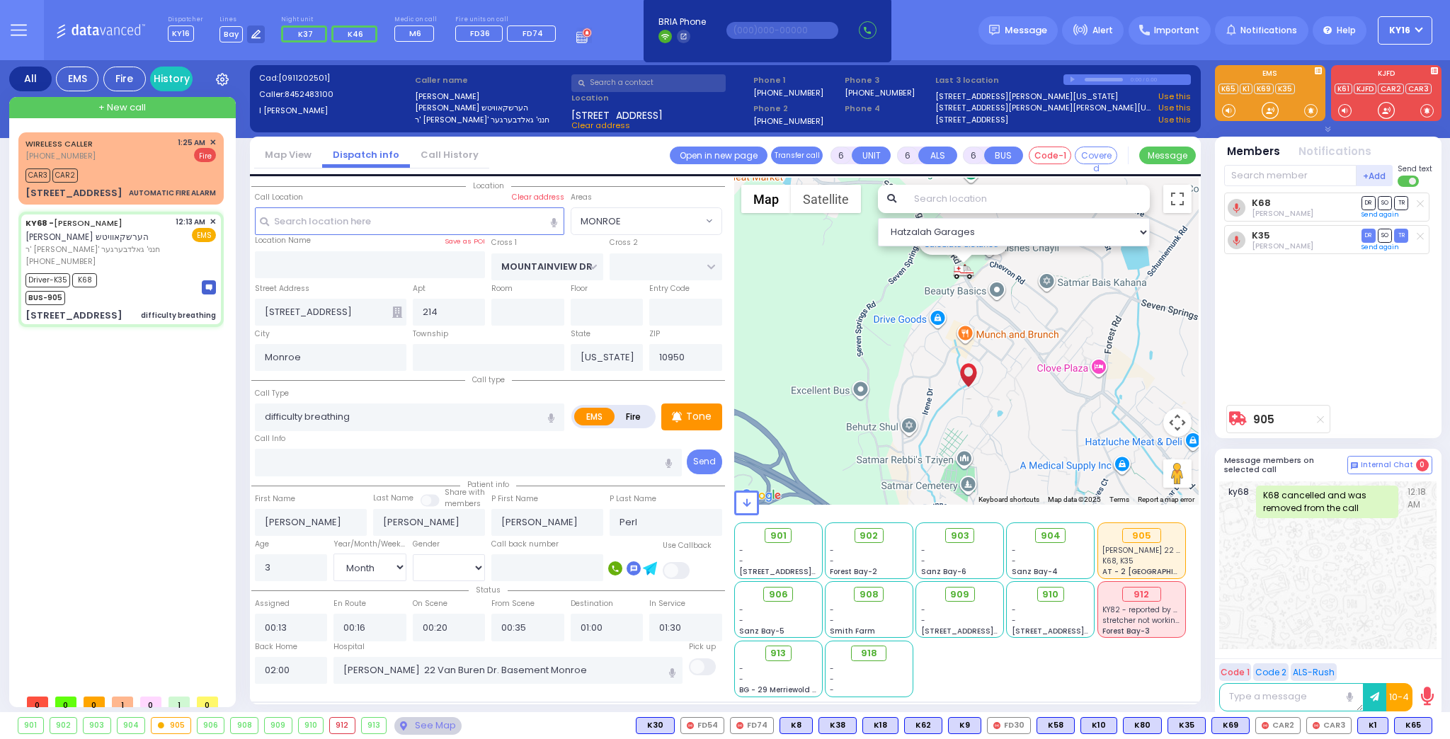
select select
radio input "true"
select select
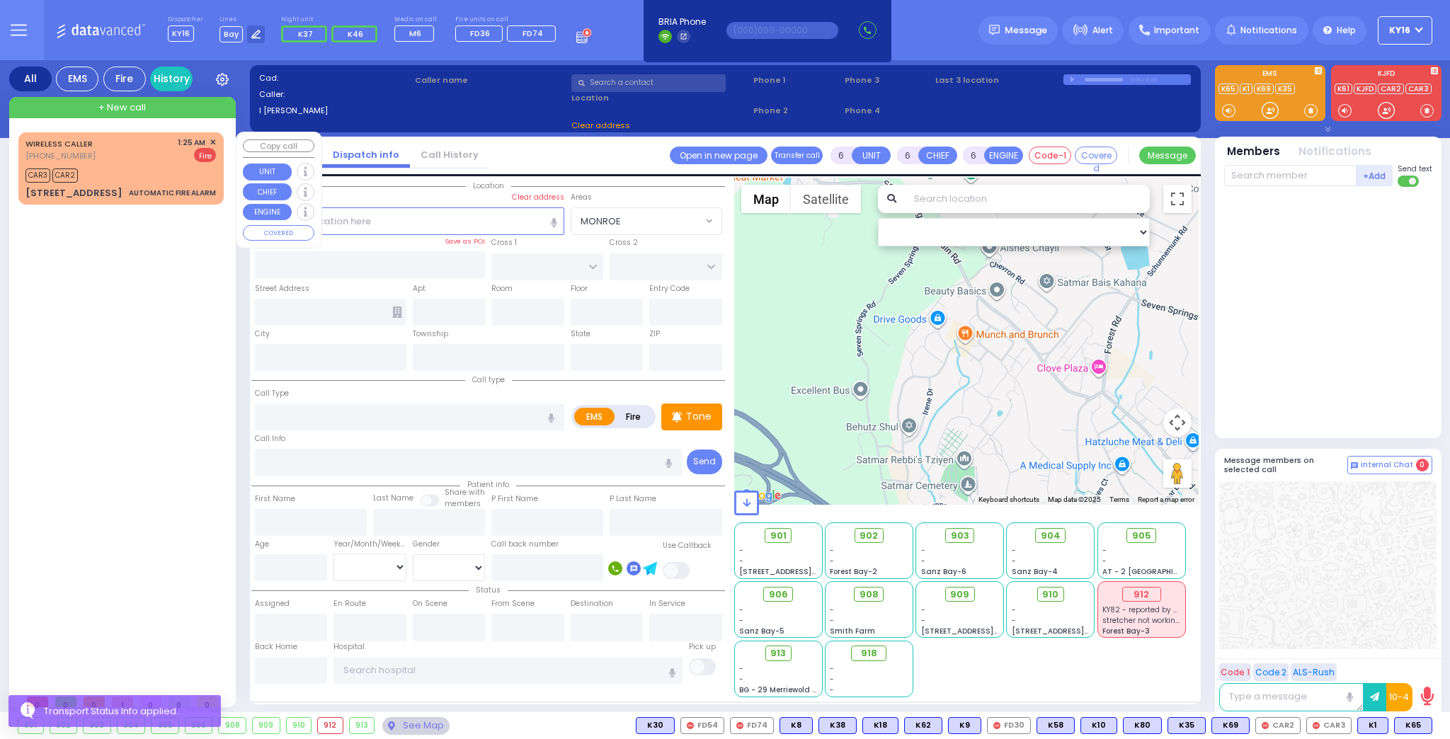
click at [171, 162] on div "WIRELESS CALLER [PHONE_NUMBER] 1:25 AM ✕ Fire CAR3" at bounding box center [121, 169] width 200 height 68
type input "3"
type input "1"
select select
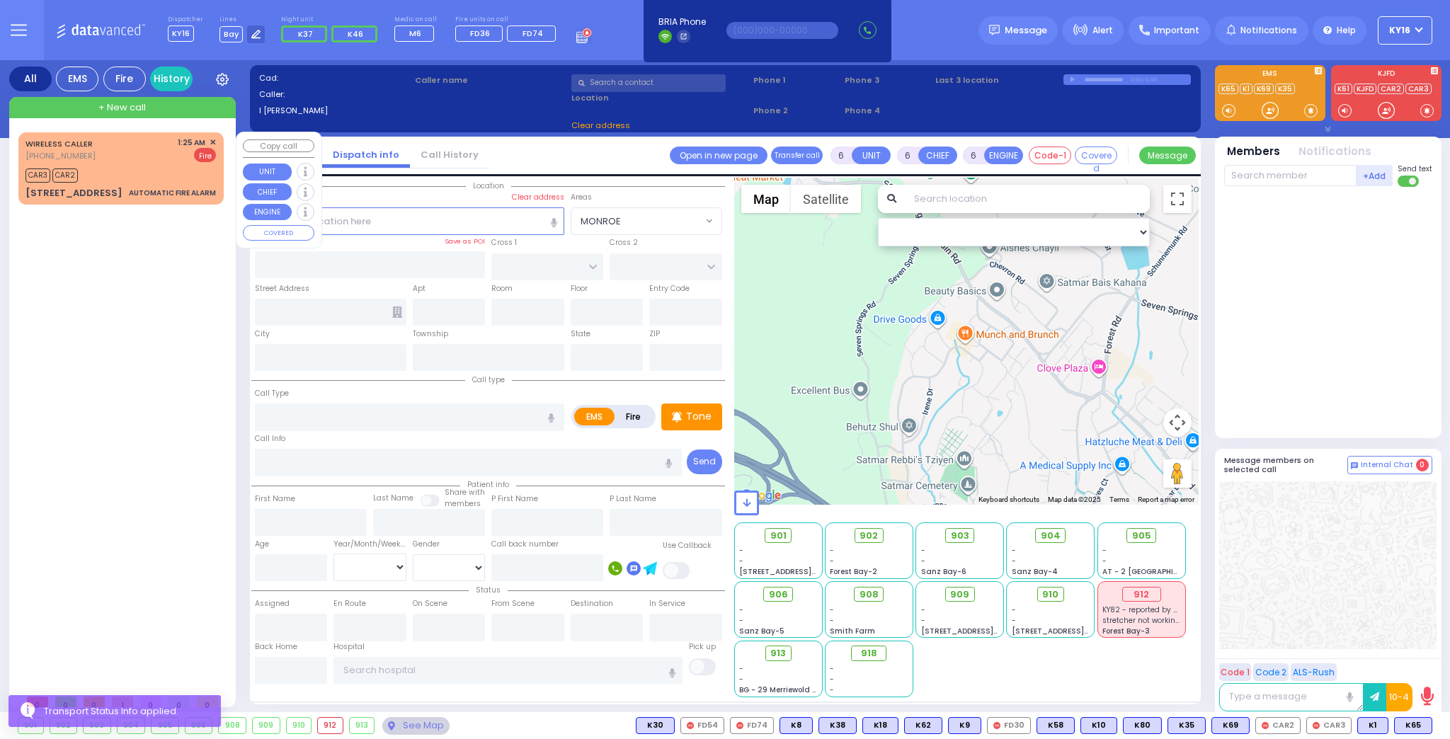
type input "AUTOMATIC FIRE ALARM"
radio input "false"
radio input "true"
select select
type input "01:25"
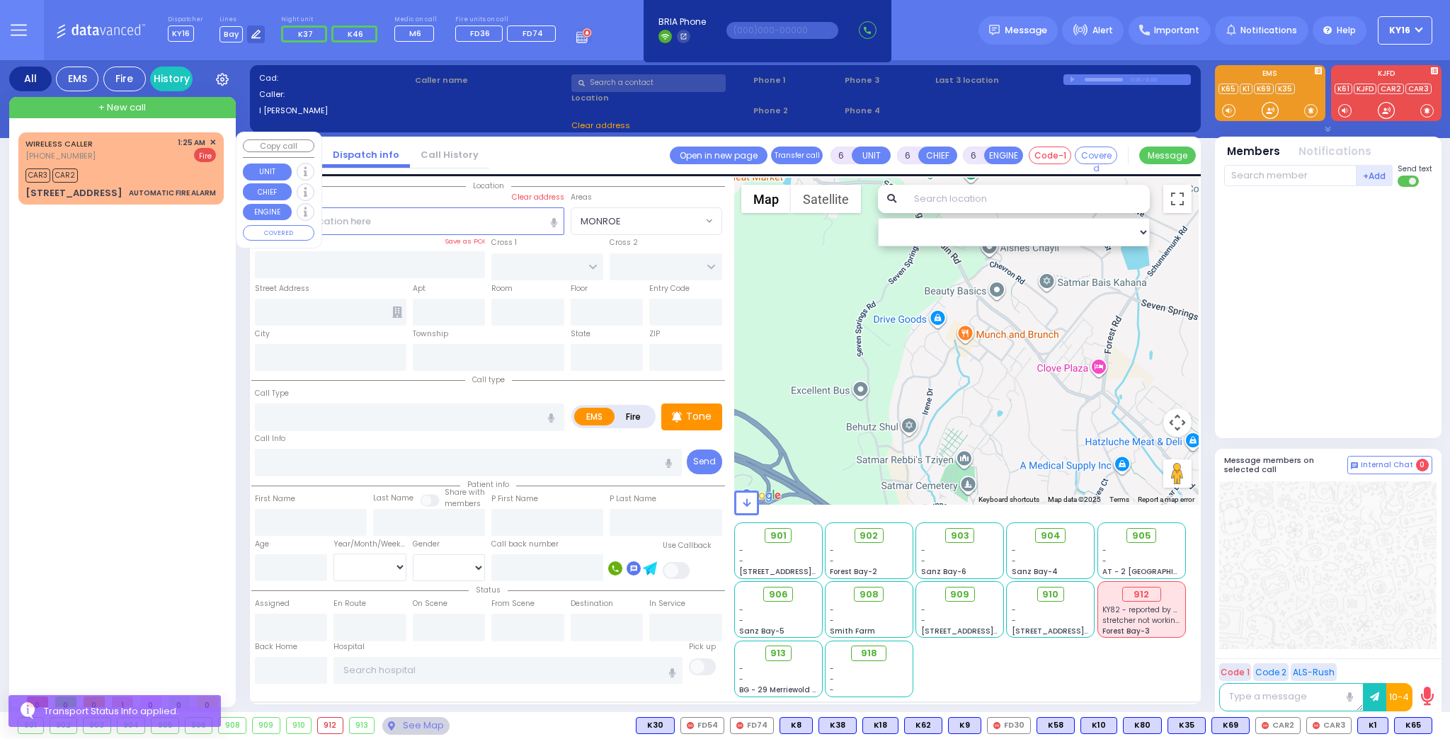
type input "01:28"
type input "DUELK AVE"
type input "[STREET_ADDRESS]"
type input "Monroe"
type input "[US_STATE]"
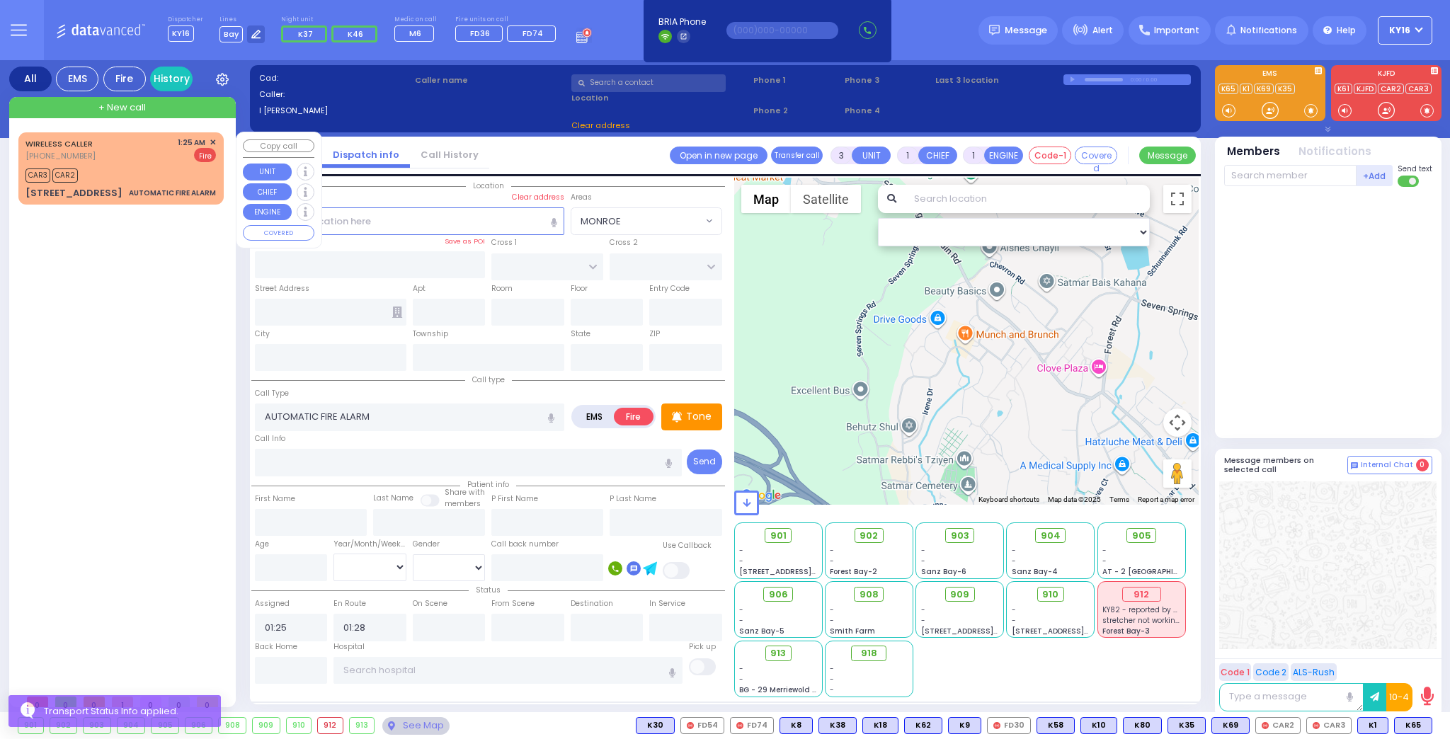
type input "10950"
select select "[GEOGRAPHIC_DATA]"
select select "Hatzalah Garages"
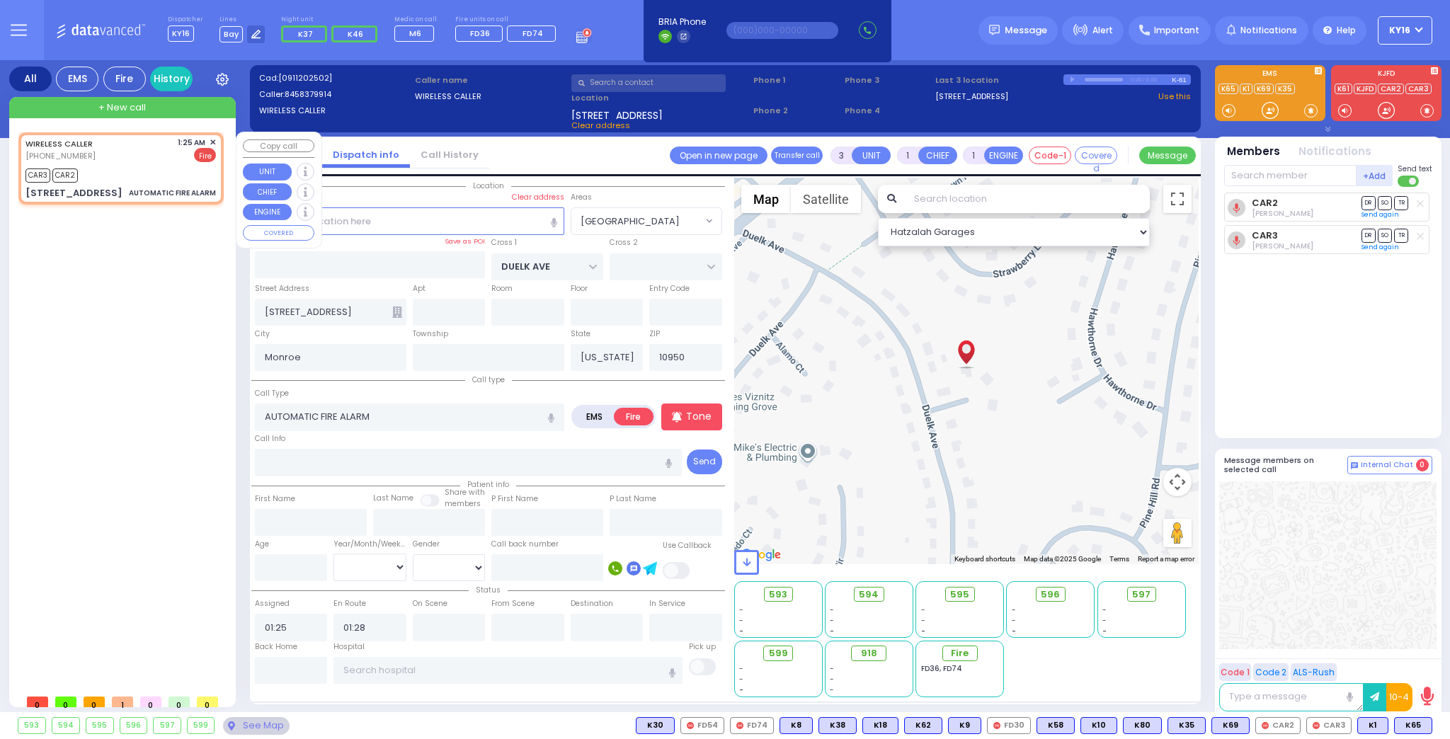
click at [212, 137] on span "✕" at bounding box center [213, 143] width 6 height 12
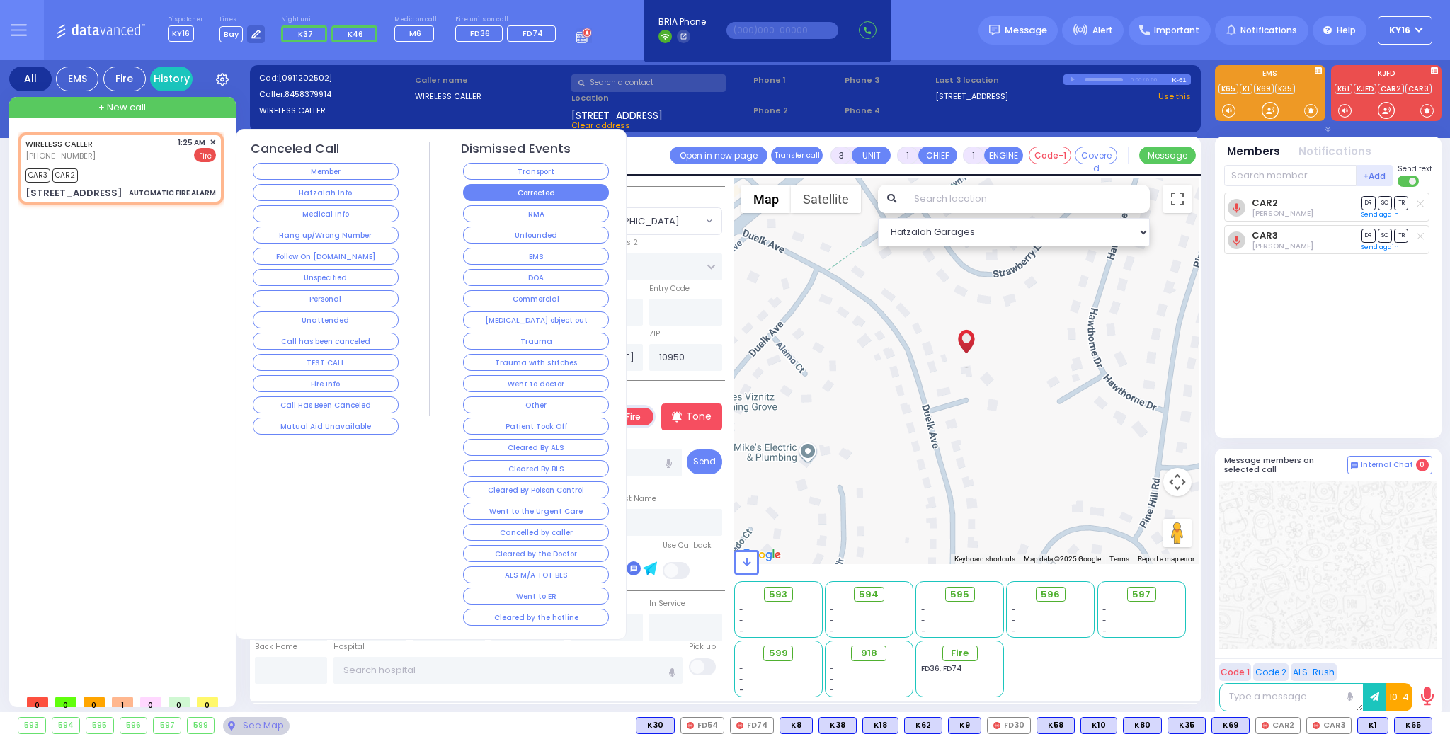
click at [479, 187] on button "Corrected" at bounding box center [536, 192] width 146 height 17
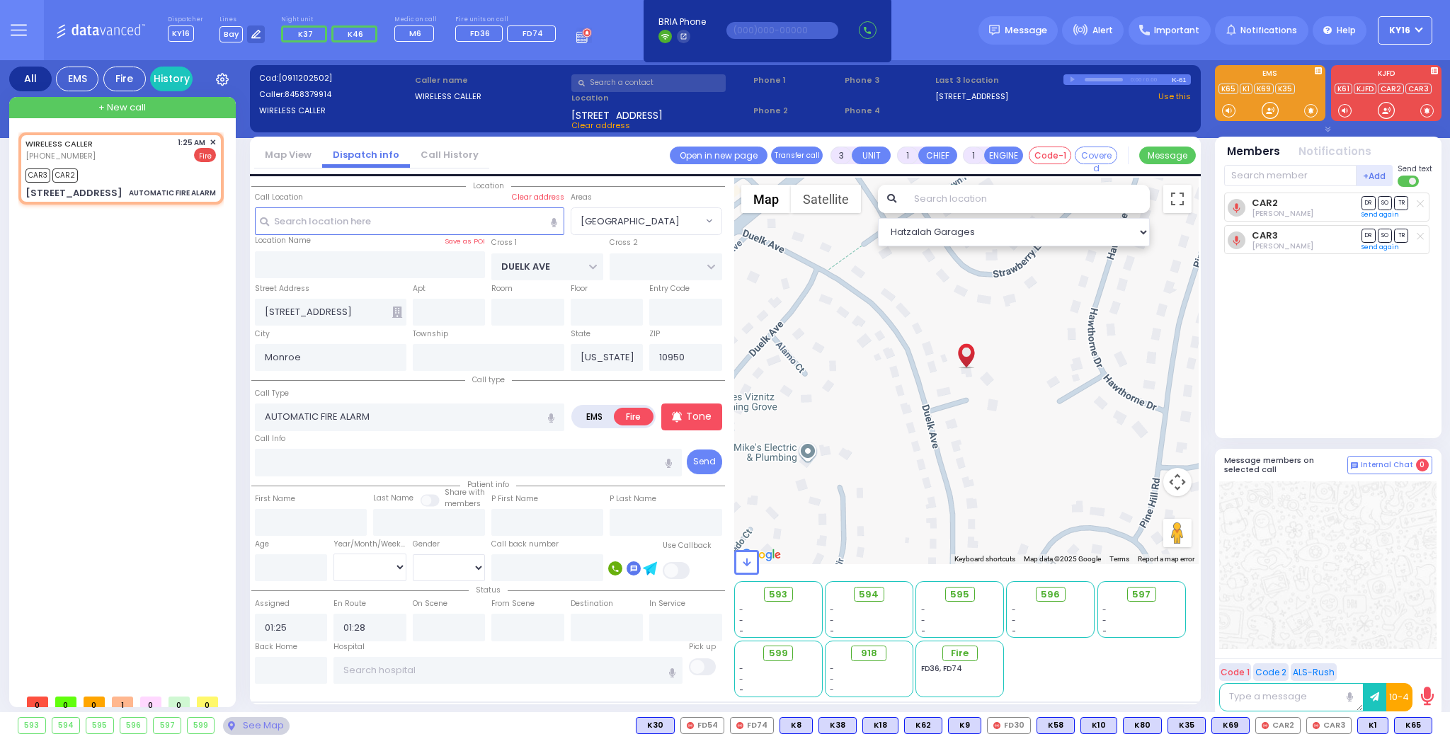
select select
radio input "true"
select select
